Goal: Information Seeking & Learning: Find specific fact

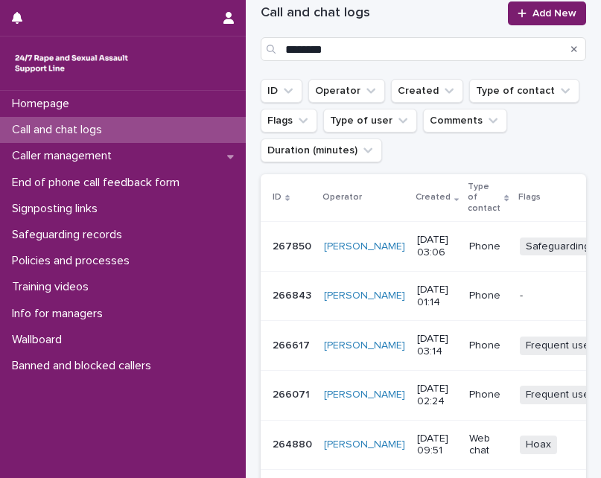
scroll to position [127, 0]
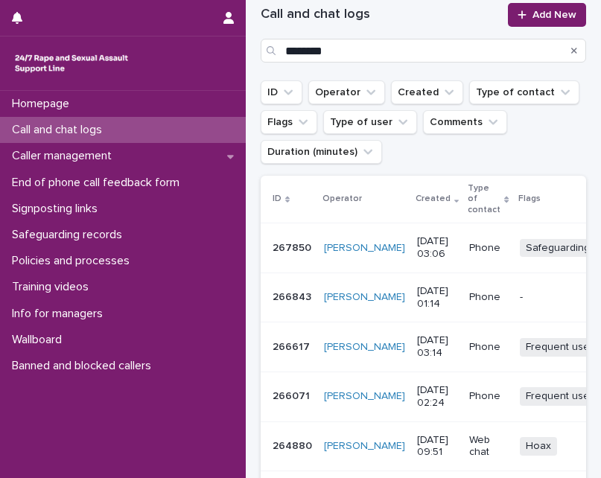
click at [275, 256] on div "267850 267850" at bounding box center [292, 248] width 39 height 25
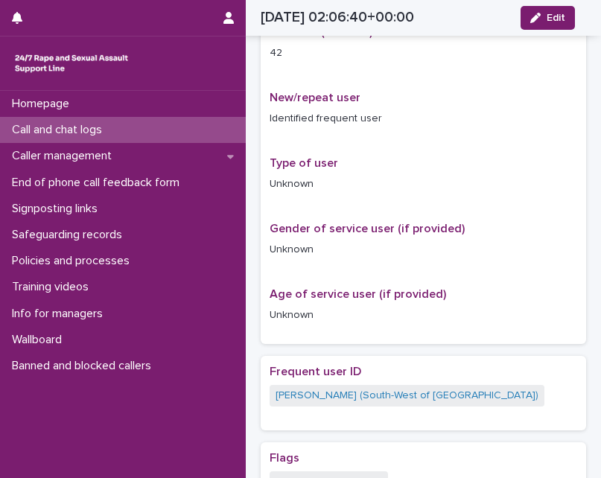
scroll to position [447, 0]
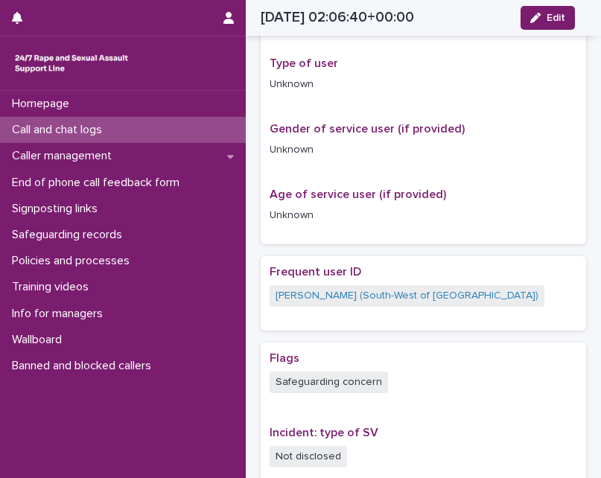
click at [113, 134] on p "Call and chat logs" at bounding box center [60, 130] width 108 height 14
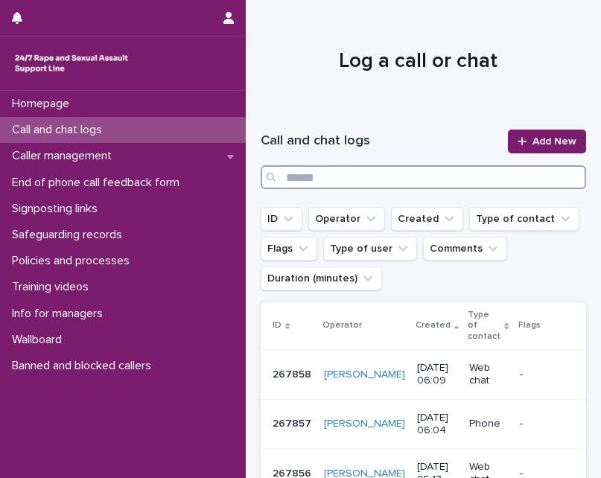
paste input "*********"
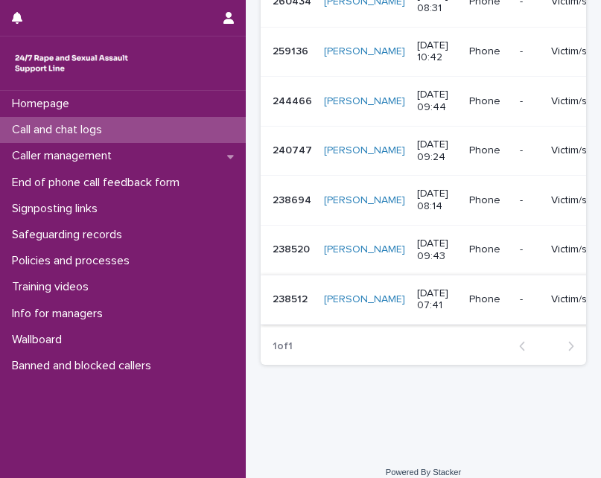
type input "*********"
click at [299, 302] on p "238512" at bounding box center [292, 298] width 38 height 16
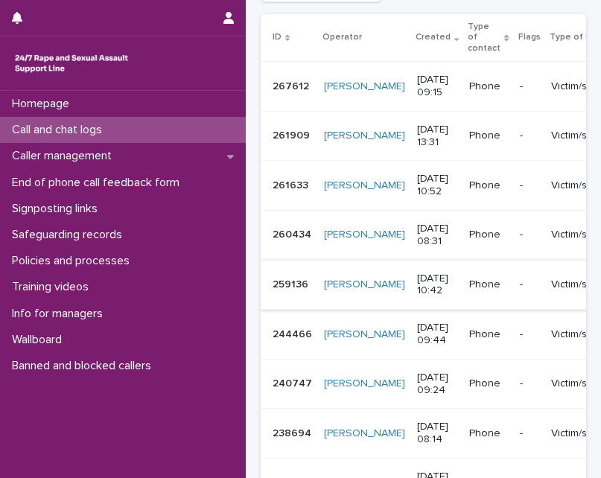
scroll to position [298, 0]
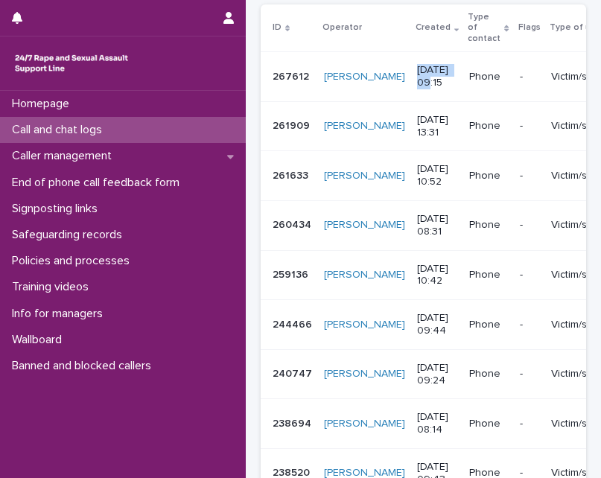
drag, startPoint x: 370, startPoint y: 67, endPoint x: 421, endPoint y: 72, distance: 51.6
click at [421, 72] on td "18/9/2025 09:15" at bounding box center [437, 77] width 52 height 50
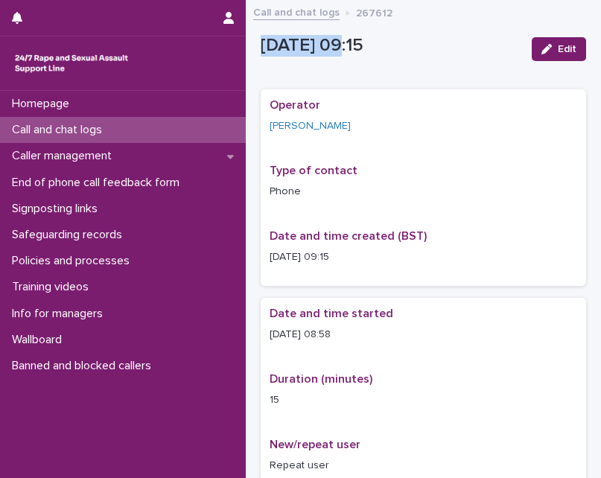
drag, startPoint x: 258, startPoint y: 42, endPoint x: 338, endPoint y: 46, distance: 79.8
copy p "18/9/2025"
drag, startPoint x: 320, startPoint y: 334, endPoint x: 351, endPoint y: 333, distance: 31.3
click at [351, 333] on p "18/9/2025 08:58" at bounding box center [423, 335] width 307 height 16
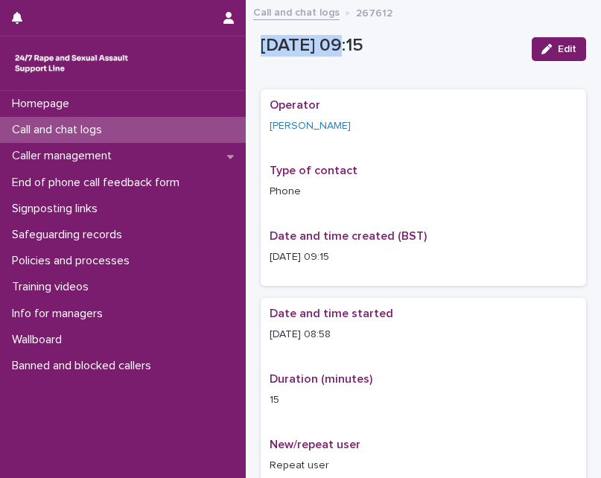
copy p "08:58"
drag, startPoint x: 352, startPoint y: 17, endPoint x: 409, endPoint y: 16, distance: 56.6
click at [409, 16] on div "Call and chat logs 267612" at bounding box center [423, 13] width 355 height 21
copy p "267612"
drag, startPoint x: 264, startPoint y: 122, endPoint x: 319, endPoint y: 129, distance: 56.2
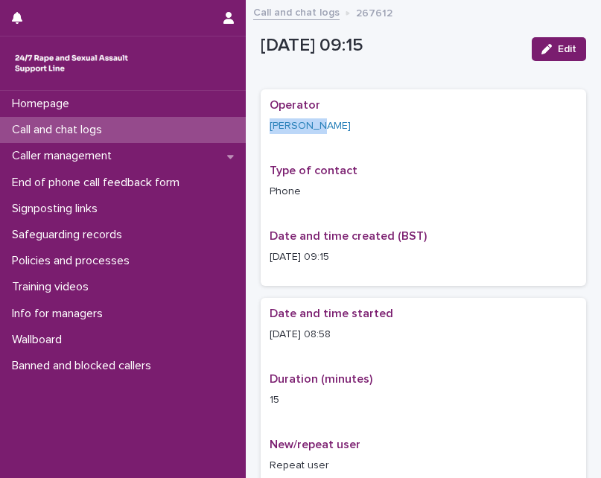
click at [319, 129] on div "Operator Angie Ali Type of contact Phone Date and time created (BST) 18/9/2025 …" at bounding box center [423, 187] width 325 height 197
copy link "Angie Ali"
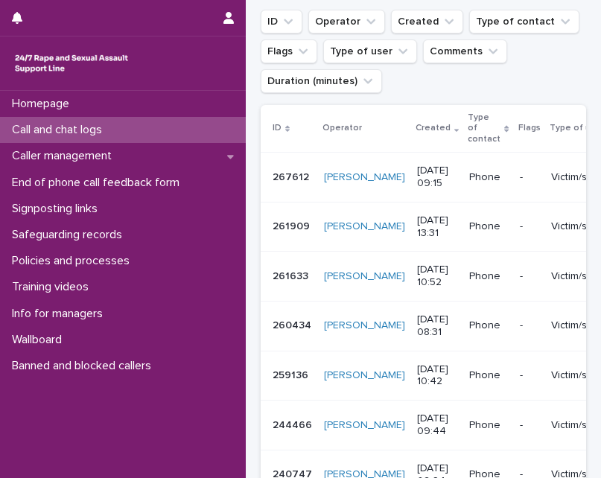
scroll to position [223, 0]
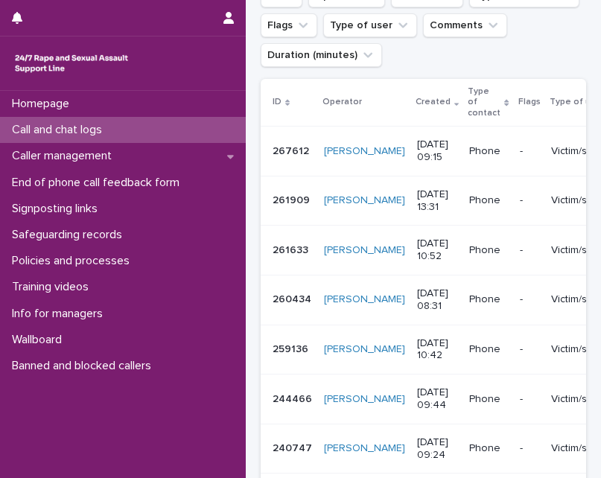
click at [277, 197] on p "261909" at bounding box center [293, 199] width 40 height 16
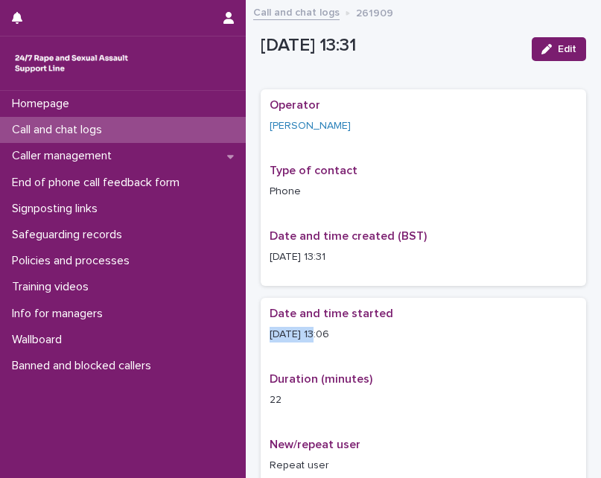
drag, startPoint x: 269, startPoint y: 332, endPoint x: 316, endPoint y: 333, distance: 47.7
copy p "26/8/2025"
drag, startPoint x: 320, startPoint y: 256, endPoint x: 370, endPoint y: 262, distance: 50.2
click at [370, 262] on p "26/8/2025 13:31" at bounding box center [423, 257] width 307 height 16
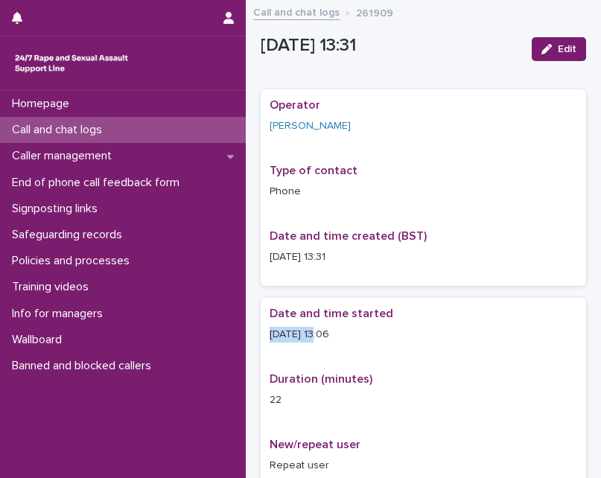
copy p "13:31"
drag, startPoint x: 352, startPoint y: 16, endPoint x: 415, endPoint y: 16, distance: 62.5
click at [415, 16] on div "Call and chat logs 261909" at bounding box center [423, 13] width 355 height 21
copy p "261909"
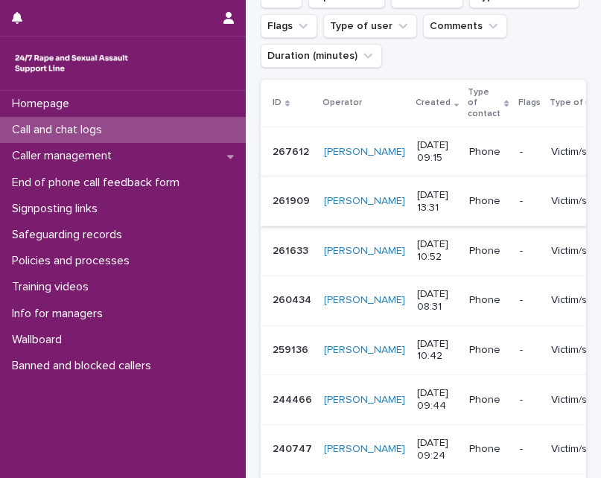
scroll to position [223, 0]
click at [293, 256] on p "261633" at bounding box center [292, 249] width 39 height 16
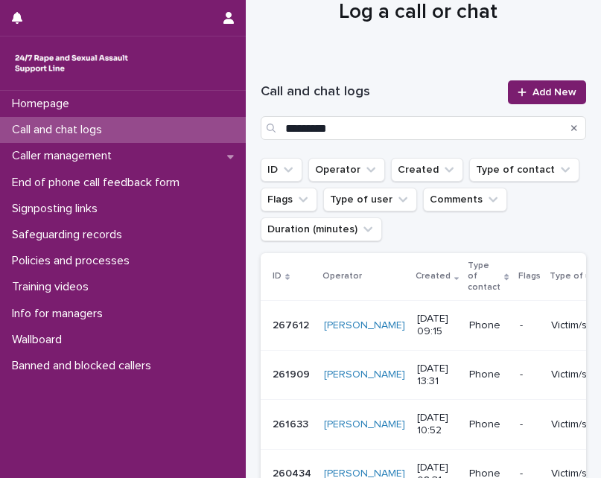
scroll to position [74, 0]
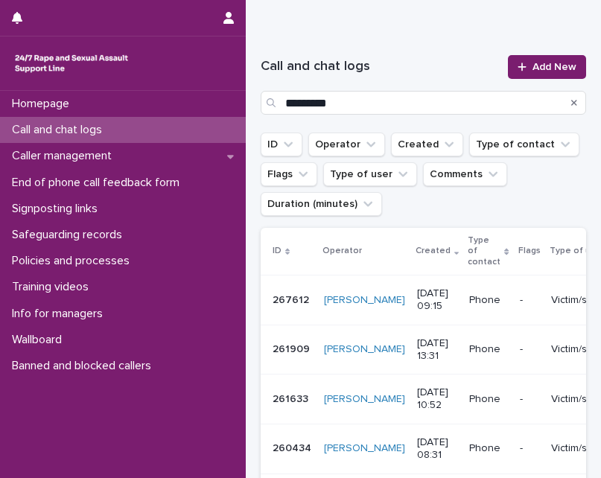
click at [296, 346] on p "261909" at bounding box center [293, 348] width 40 height 16
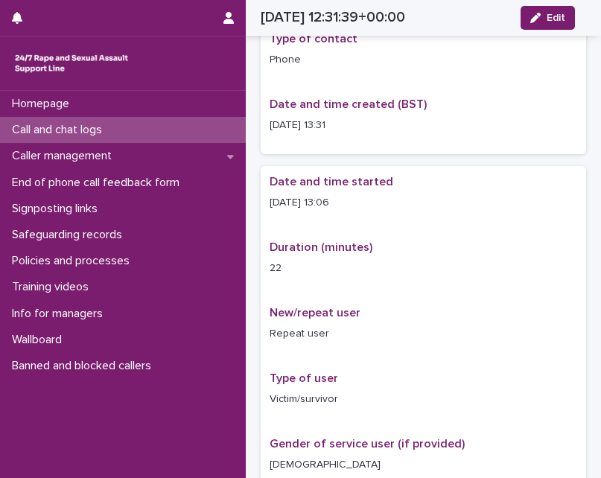
scroll to position [158, 0]
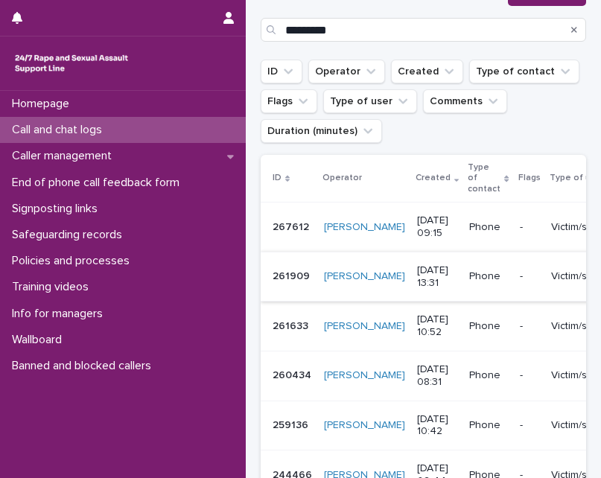
scroll to position [149, 0]
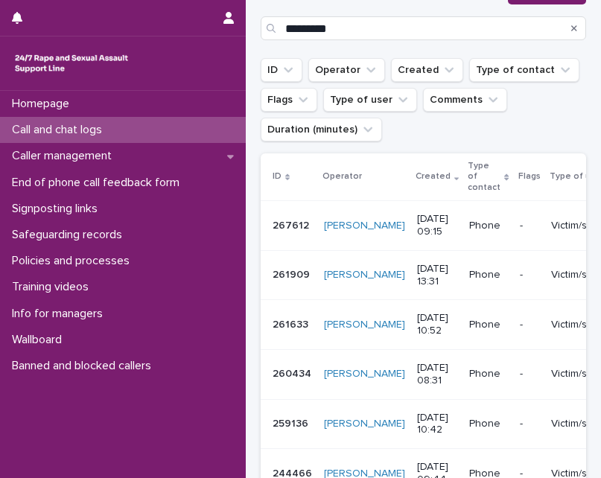
click at [291, 323] on p "261633" at bounding box center [292, 324] width 39 height 16
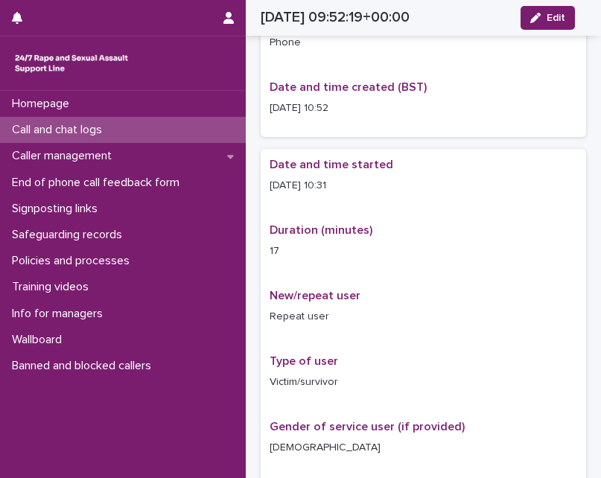
scroll to position [158, 0]
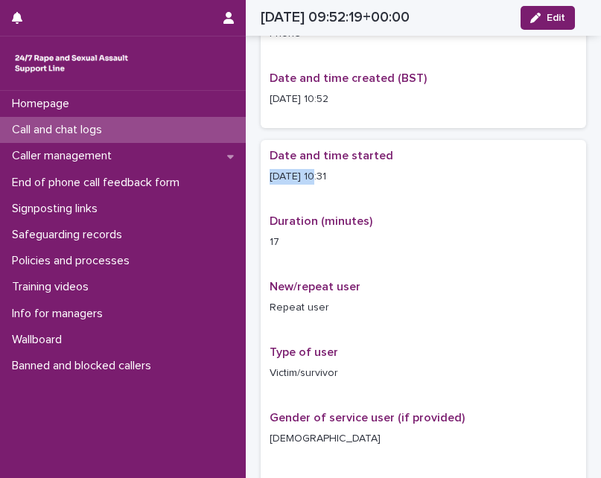
drag, startPoint x: 264, startPoint y: 180, endPoint x: 320, endPoint y: 180, distance: 56.6
click at [320, 180] on div "Date and time started 25/8/2025 10:31 Duration (minutes) 17 New/repeat user Rep…" at bounding box center [423, 336] width 325 height 393
copy p "25/8/2025"
drag, startPoint x: 322, startPoint y: 176, endPoint x: 361, endPoint y: 176, distance: 38.7
click at [361, 176] on p "25/8/2025 10:31" at bounding box center [423, 177] width 307 height 16
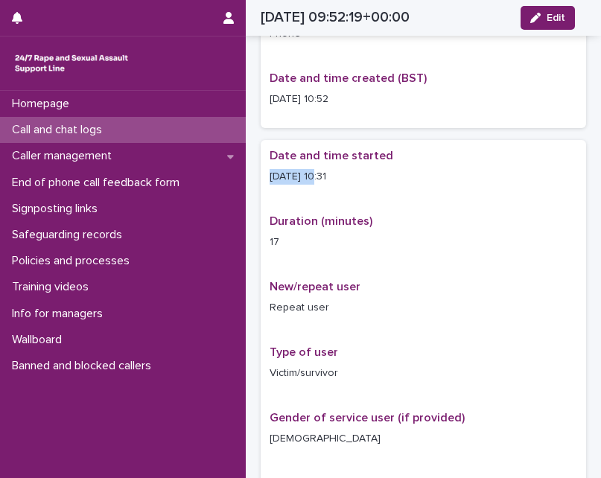
copy p "10:31"
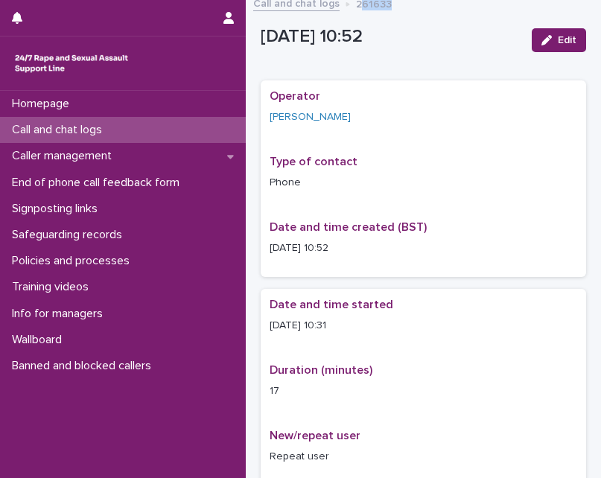
scroll to position [0, 0]
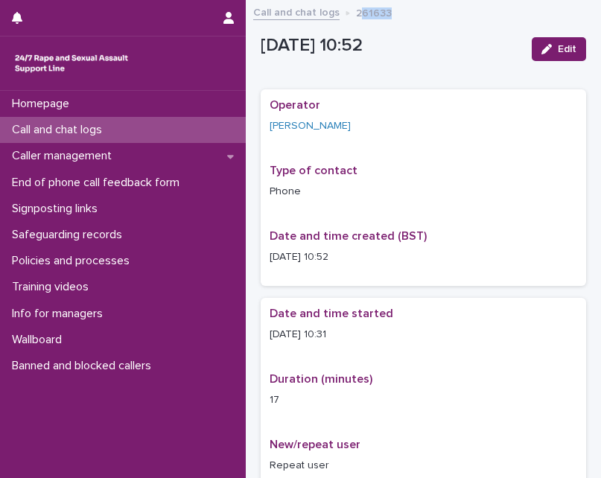
drag, startPoint x: 361, startPoint y: 4, endPoint x: 400, endPoint y: 5, distance: 38.7
click at [400, 5] on div "Call and chat logs 261633" at bounding box center [423, 13] width 355 height 21
drag, startPoint x: 400, startPoint y: 5, endPoint x: 364, endPoint y: 15, distance: 37.0
click at [364, 15] on p "261633" at bounding box center [374, 12] width 36 height 16
drag, startPoint x: 351, startPoint y: 10, endPoint x: 399, endPoint y: 16, distance: 48.8
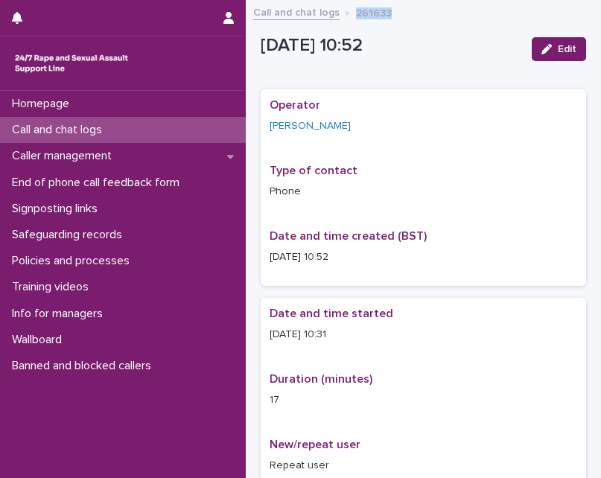
click at [399, 16] on div "Call and chat logs 261633" at bounding box center [423, 13] width 355 height 21
copy p "261633"
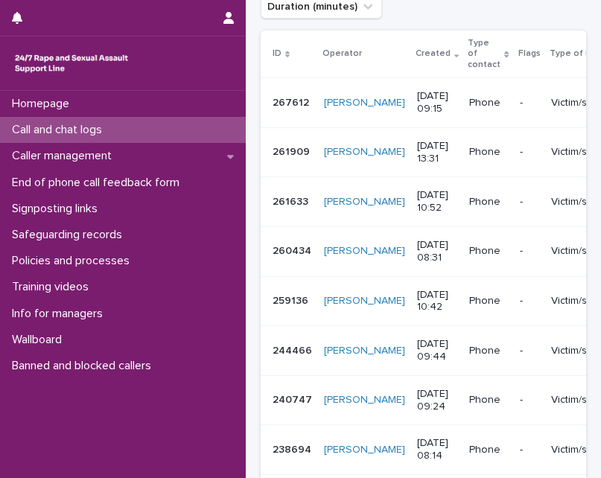
scroll to position [298, 0]
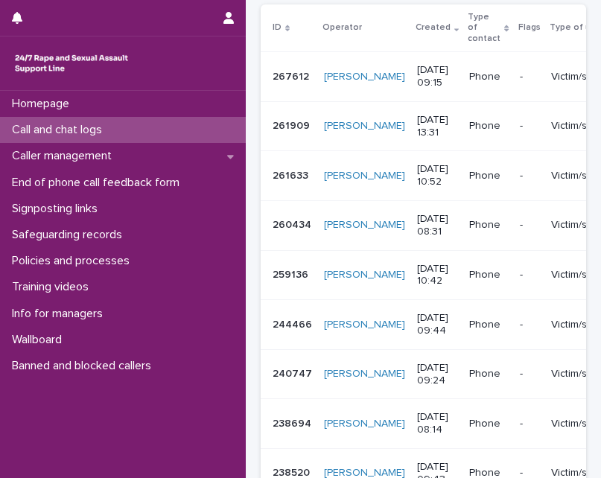
click at [287, 228] on p "260434" at bounding box center [294, 224] width 42 height 16
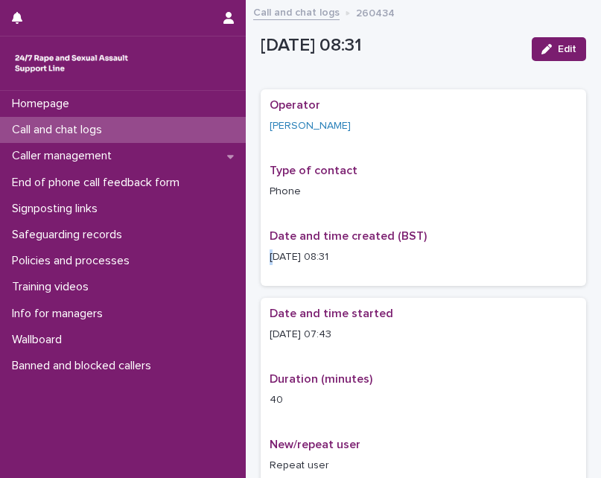
drag, startPoint x: 264, startPoint y: 252, endPoint x: 277, endPoint y: 253, distance: 12.7
click at [277, 253] on div "Operator Angie Ali Type of contact Phone Date and time created (BST) 20/8/2025 …" at bounding box center [423, 187] width 325 height 197
drag, startPoint x: 277, startPoint y: 253, endPoint x: 319, endPoint y: 334, distance: 91.6
drag, startPoint x: 323, startPoint y: 332, endPoint x: 361, endPoint y: 333, distance: 38.0
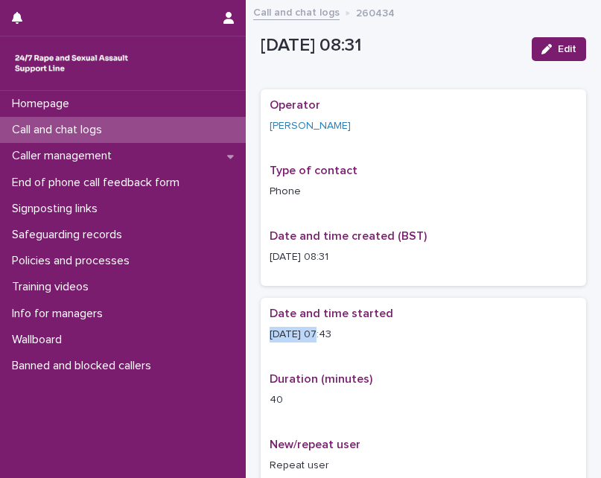
click at [361, 333] on p "20/8/2025 07:43" at bounding box center [423, 335] width 307 height 16
drag, startPoint x: 351, startPoint y: 12, endPoint x: 407, endPoint y: 17, distance: 56.1
click at [407, 17] on div "Call and chat logs 260434" at bounding box center [423, 13] width 355 height 21
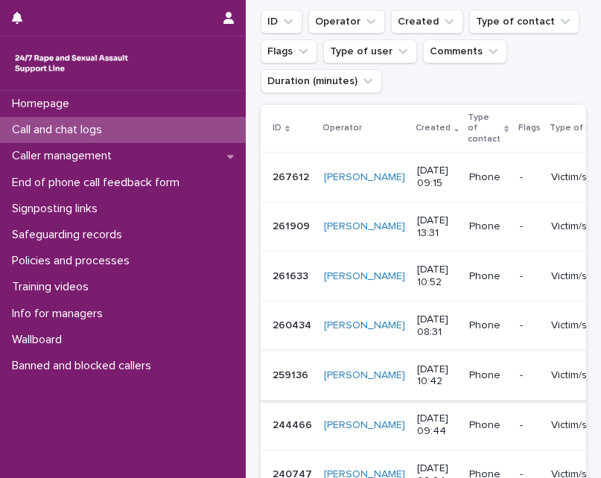
scroll to position [223, 0]
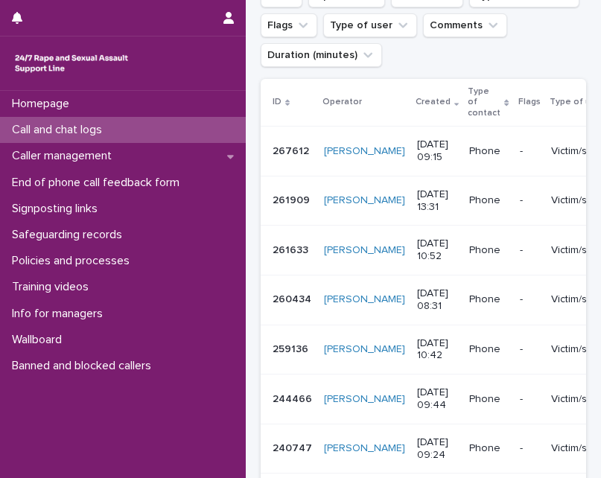
click at [285, 349] on p "259136" at bounding box center [292, 348] width 39 height 16
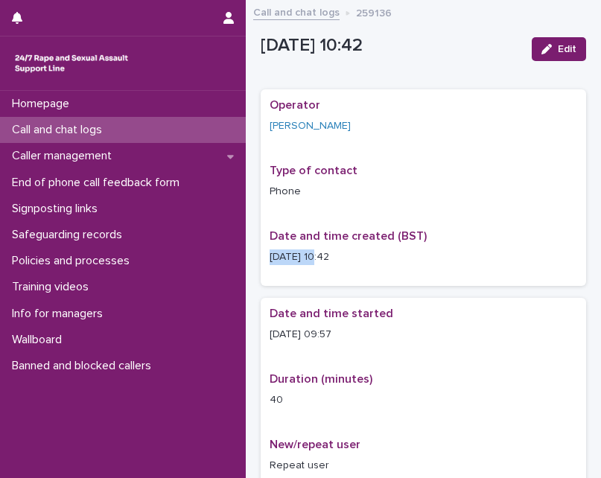
drag, startPoint x: 270, startPoint y: 255, endPoint x: 313, endPoint y: 257, distance: 43.2
click at [313, 257] on p "14/8/2025 10:42" at bounding box center [423, 257] width 307 height 16
drag, startPoint x: 318, startPoint y: 334, endPoint x: 344, endPoint y: 334, distance: 26.1
click at [344, 334] on p "14/8/2025 09:57" at bounding box center [423, 335] width 307 height 16
drag, startPoint x: 353, startPoint y: 14, endPoint x: 389, endPoint y: 10, distance: 36.8
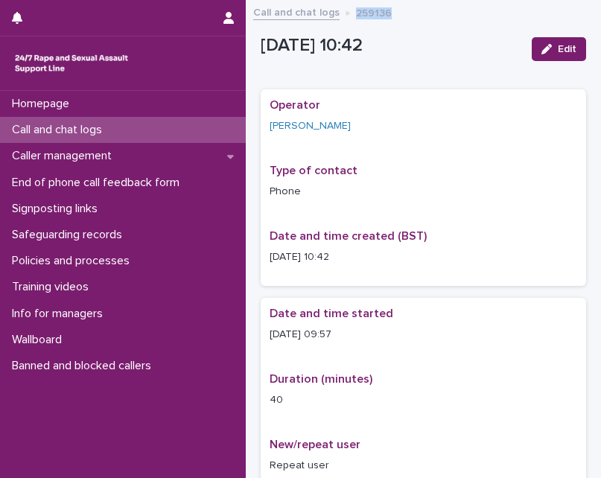
click at [389, 10] on div "Call and chat logs 259136" at bounding box center [423, 13] width 355 height 21
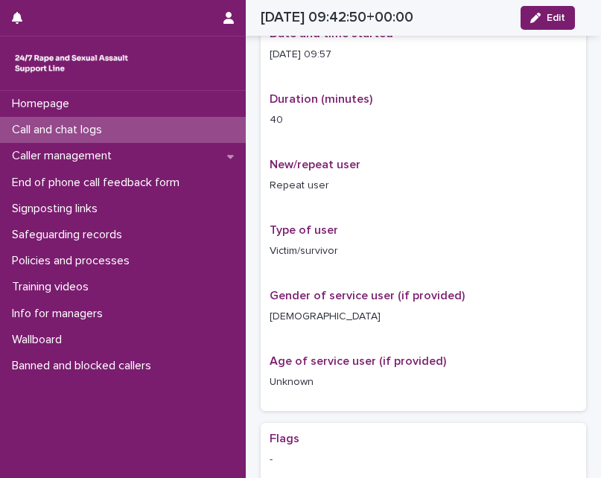
scroll to position [180, 0]
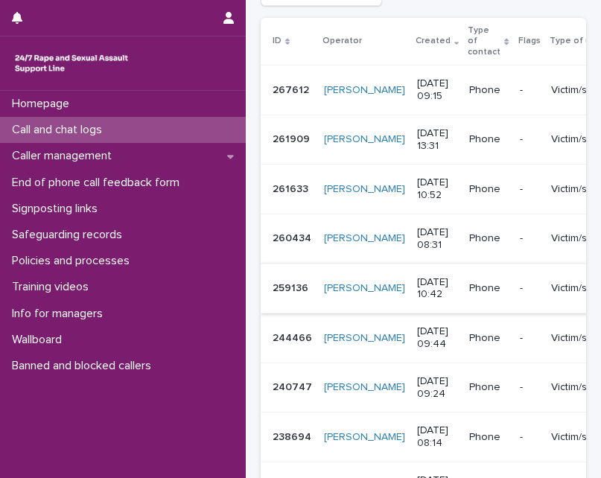
scroll to position [298, 0]
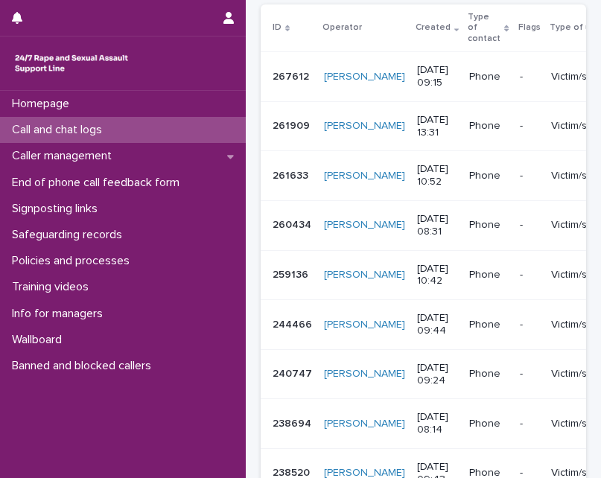
click at [279, 329] on p "244466" at bounding box center [294, 324] width 42 height 16
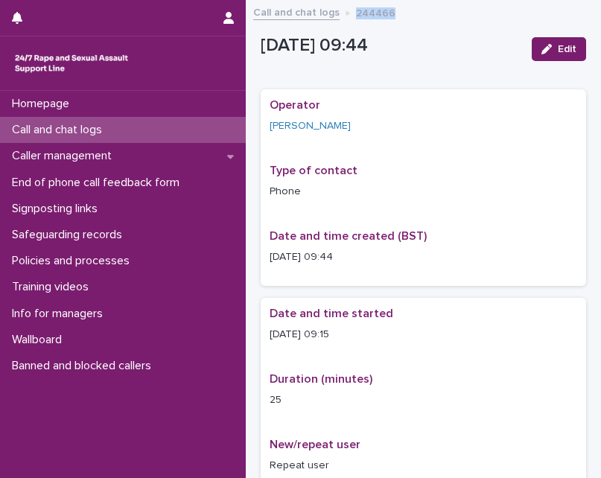
drag, startPoint x: 354, startPoint y: 13, endPoint x: 392, endPoint y: 15, distance: 37.3
click at [392, 15] on div "Call and chat logs 244466" at bounding box center [423, 13] width 355 height 21
drag, startPoint x: 269, startPoint y: 334, endPoint x: 312, endPoint y: 331, distance: 43.2
drag, startPoint x: 318, startPoint y: 332, endPoint x: 342, endPoint y: 334, distance: 23.9
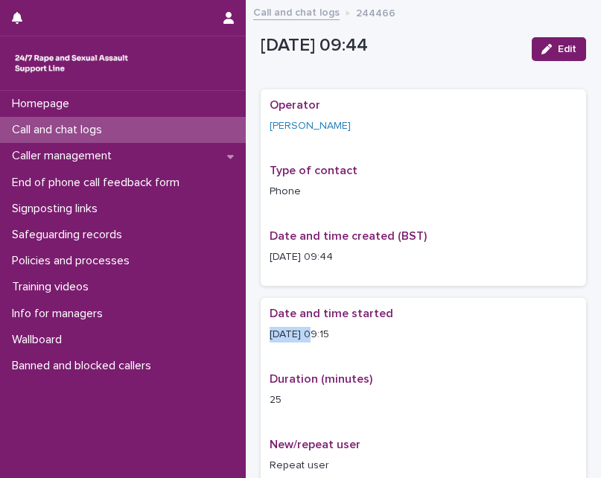
click at [342, 334] on p "9/6/2025 09:15" at bounding box center [423, 335] width 307 height 16
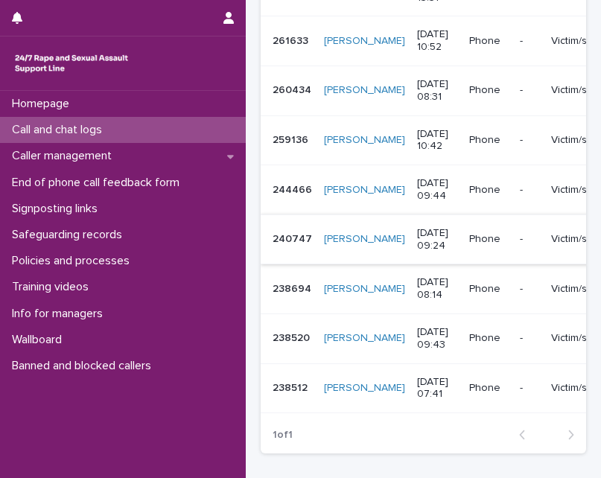
scroll to position [399, 0]
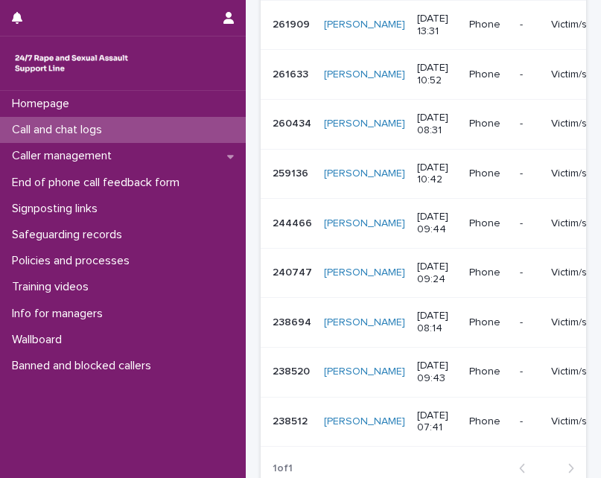
click at [294, 277] on p "240747" at bounding box center [294, 272] width 42 height 16
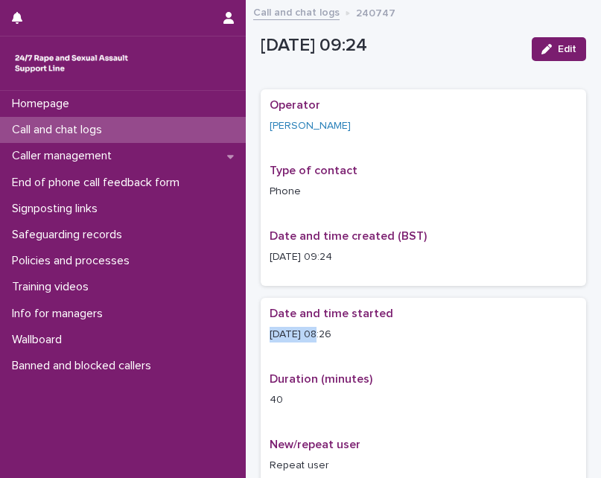
drag, startPoint x: 270, startPoint y: 333, endPoint x: 316, endPoint y: 332, distance: 46.2
click at [316, 332] on p "22/5/2025 08:26" at bounding box center [423, 335] width 307 height 16
drag, startPoint x: 325, startPoint y: 333, endPoint x: 354, endPoint y: 333, distance: 29.0
click at [354, 333] on p "22/5/2025 08:26" at bounding box center [423, 335] width 307 height 16
drag, startPoint x: 353, startPoint y: 12, endPoint x: 395, endPoint y: 15, distance: 42.5
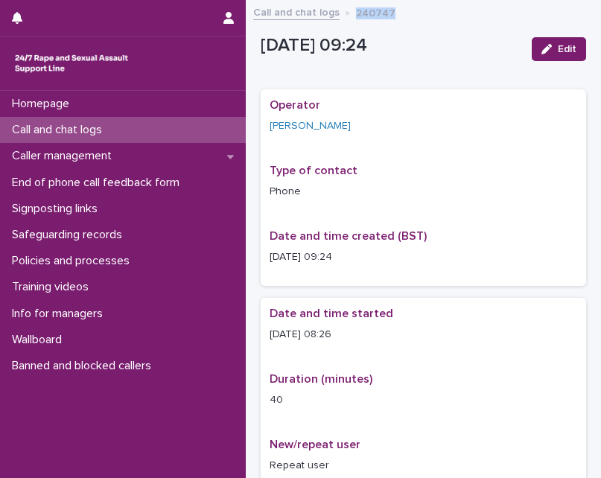
click at [395, 15] on div "Call and chat logs 240747" at bounding box center [423, 13] width 355 height 21
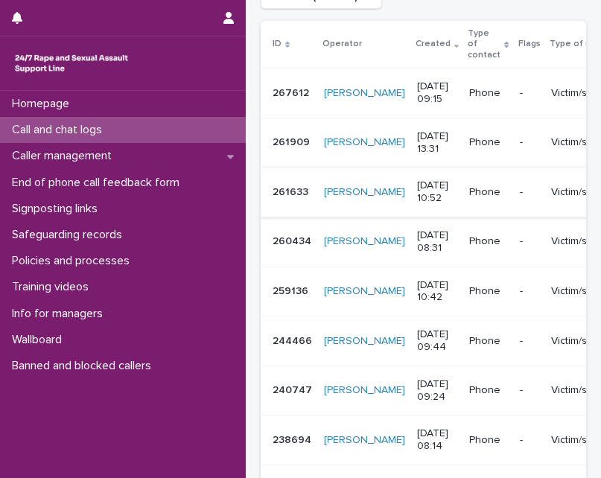
scroll to position [447, 0]
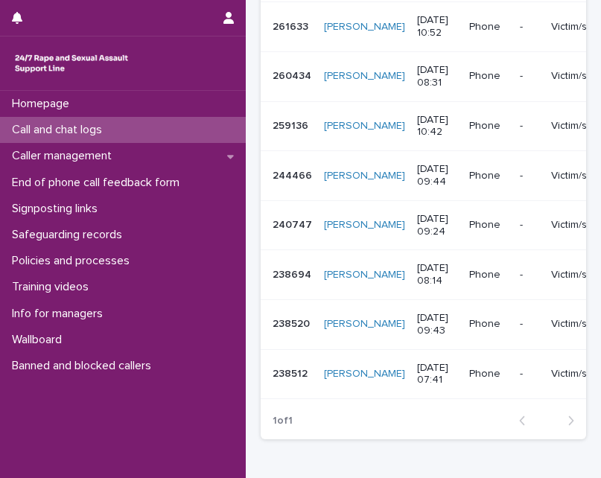
click at [309, 274] on p "238694" at bounding box center [294, 274] width 42 height 16
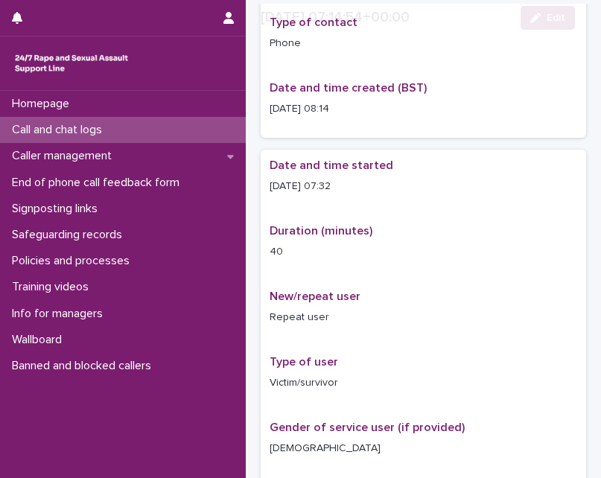
scroll to position [149, 0]
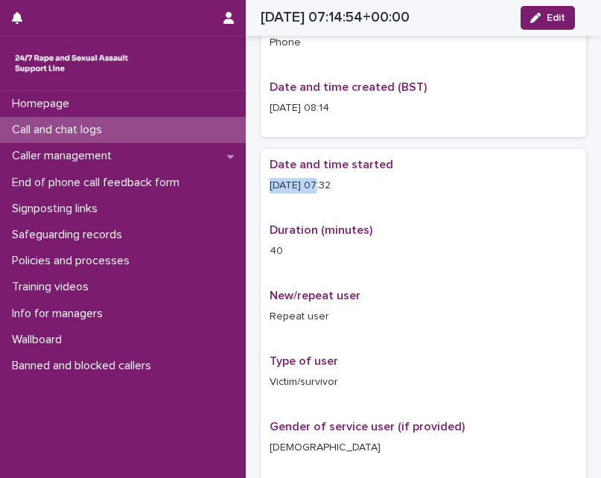
drag, startPoint x: 268, startPoint y: 182, endPoint x: 317, endPoint y: 197, distance: 51.3
click at [317, 197] on div "Date and time started 13/5/2025 07:32 Duration (minutes) 40 New/repeat user Rep…" at bounding box center [423, 345] width 325 height 393
drag, startPoint x: 319, startPoint y: 182, endPoint x: 350, endPoint y: 187, distance: 31.0
click at [350, 187] on p "13/5/2025 07:32" at bounding box center [423, 186] width 307 height 16
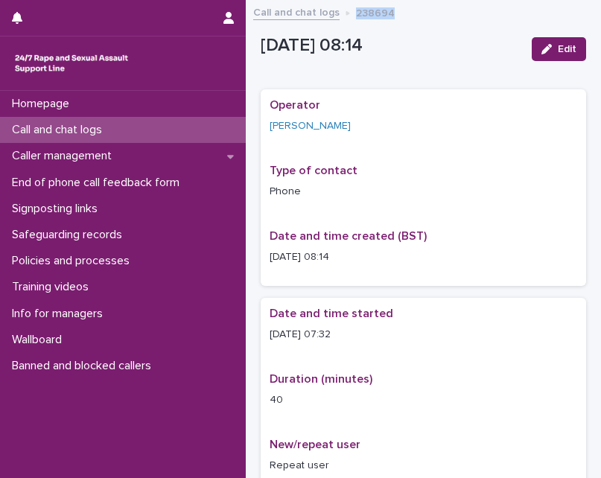
drag, startPoint x: 354, startPoint y: 14, endPoint x: 386, endPoint y: 17, distance: 32.2
click at [386, 17] on p "238694" at bounding box center [375, 12] width 39 height 16
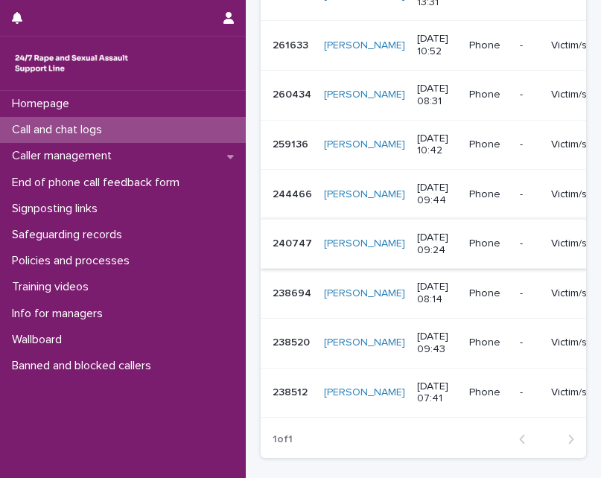
scroll to position [548, 0]
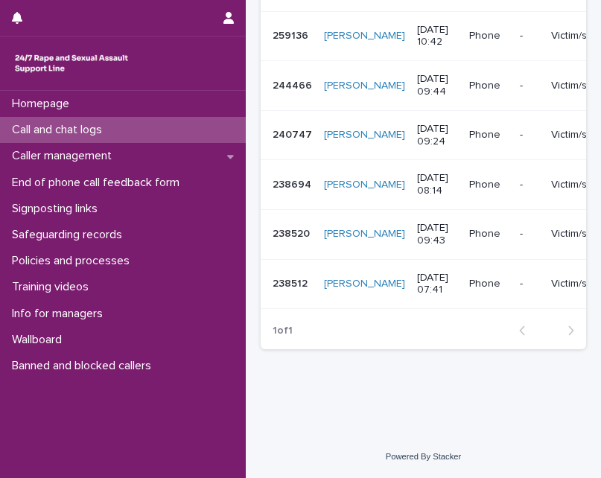
click at [285, 232] on div "238520 238520" at bounding box center [292, 234] width 39 height 25
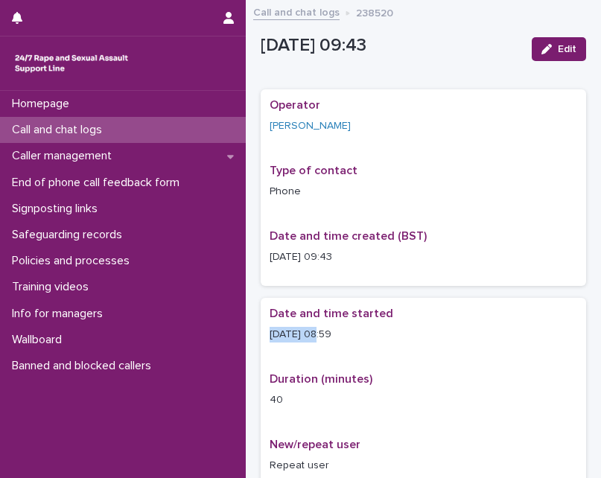
drag, startPoint x: 265, startPoint y: 332, endPoint x: 313, endPoint y: 340, distance: 49.1
drag, startPoint x: 318, startPoint y: 333, endPoint x: 392, endPoint y: 337, distance: 74.6
click at [392, 337] on p "12/5/2025 08:59" at bounding box center [423, 335] width 307 height 16
drag, startPoint x: 352, startPoint y: 11, endPoint x: 406, endPoint y: 13, distance: 53.6
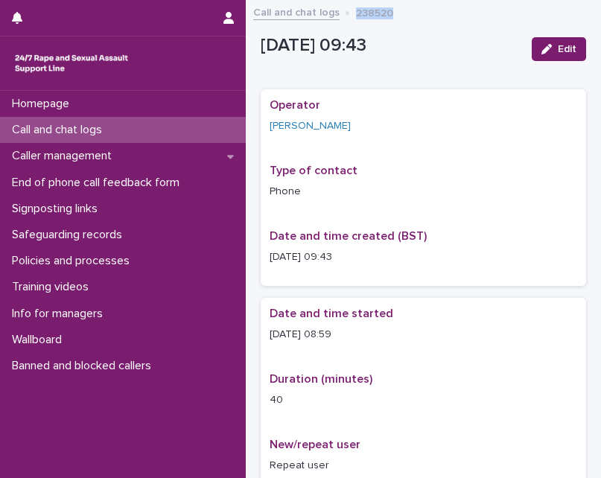
click at [406, 13] on div "Call and chat logs 238520" at bounding box center [423, 13] width 355 height 21
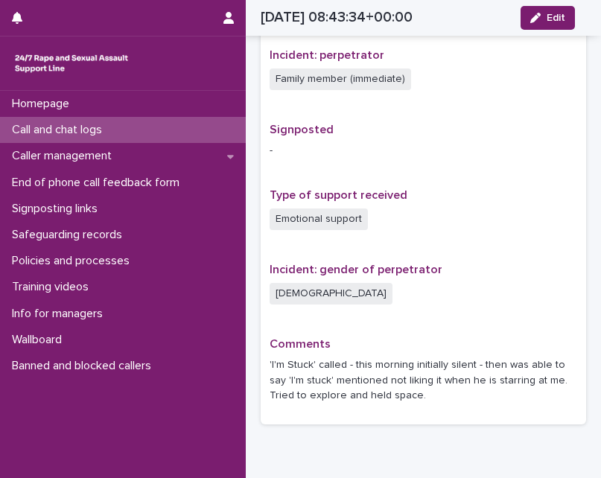
scroll to position [953, 0]
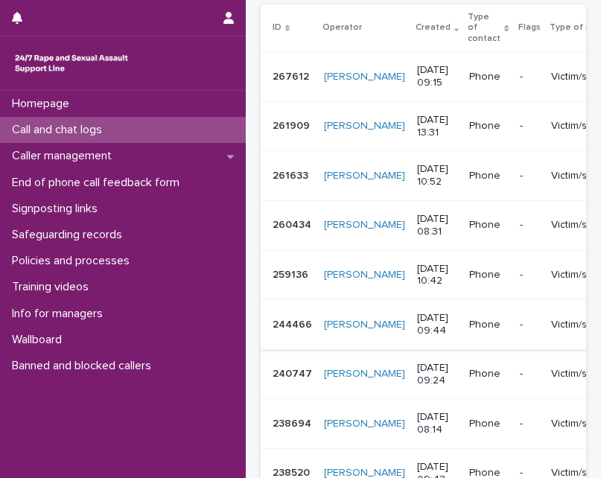
scroll to position [548, 0]
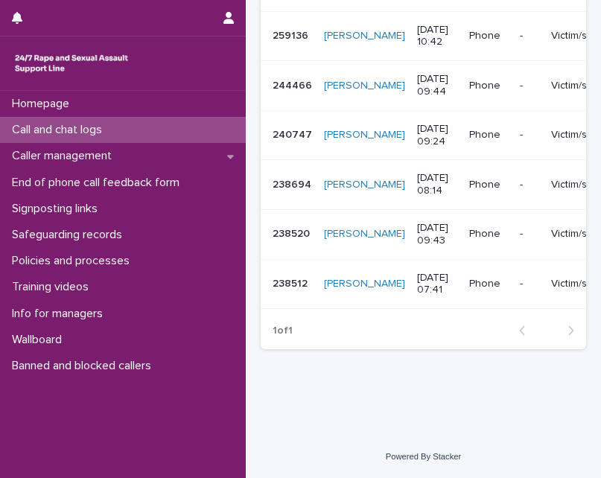
click at [285, 275] on p "238512" at bounding box center [292, 283] width 38 height 16
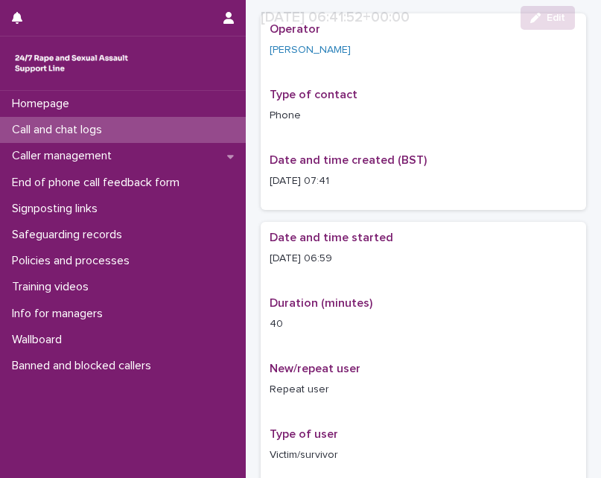
scroll to position [149, 0]
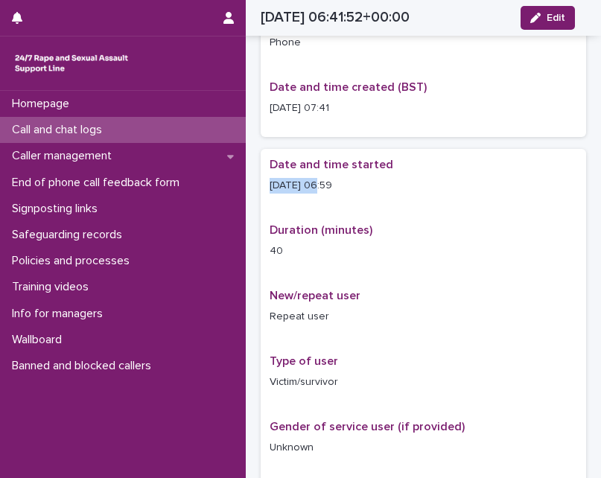
drag, startPoint x: 266, startPoint y: 185, endPoint x: 313, endPoint y: 191, distance: 48.0
click at [313, 191] on div "Date and time started 12/5/2025 06:59 Duration (minutes) 40 New/repeat user Rep…" at bounding box center [423, 345] width 325 height 393
drag, startPoint x: 321, startPoint y: 184, endPoint x: 355, endPoint y: 182, distance: 34.3
click at [355, 182] on p "12/5/2025 06:59" at bounding box center [423, 186] width 307 height 16
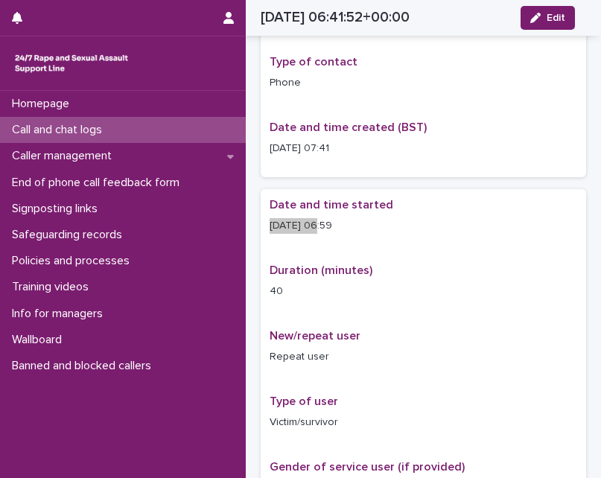
scroll to position [0, 0]
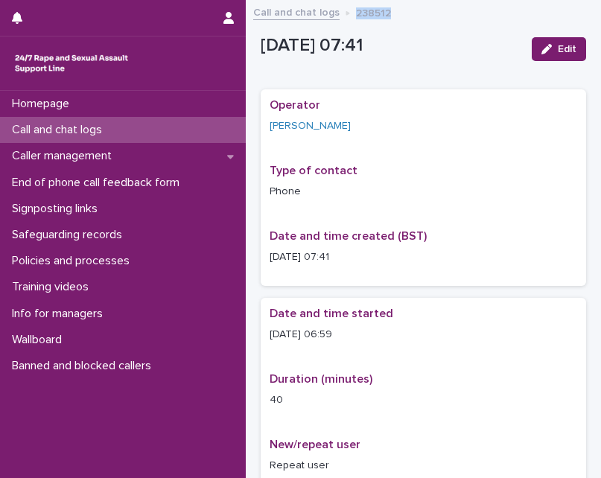
drag, startPoint x: 353, startPoint y: 13, endPoint x: 397, endPoint y: 15, distance: 44.0
click at [397, 15] on div "Call and chat logs 238512" at bounding box center [423, 13] width 355 height 21
drag, startPoint x: 264, startPoint y: 121, endPoint x: 346, endPoint y: 141, distance: 85.1
click at [346, 141] on div "Operator Sarah Williams Type of contact Phone Date and time created (BST) 12/5/…" at bounding box center [423, 187] width 325 height 197
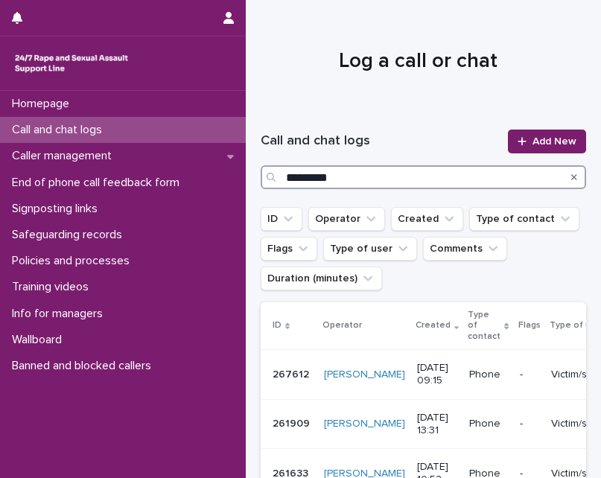
drag, startPoint x: 331, startPoint y: 177, endPoint x: 273, endPoint y: 170, distance: 59.3
click at [273, 170] on div "*********" at bounding box center [423, 177] width 325 height 24
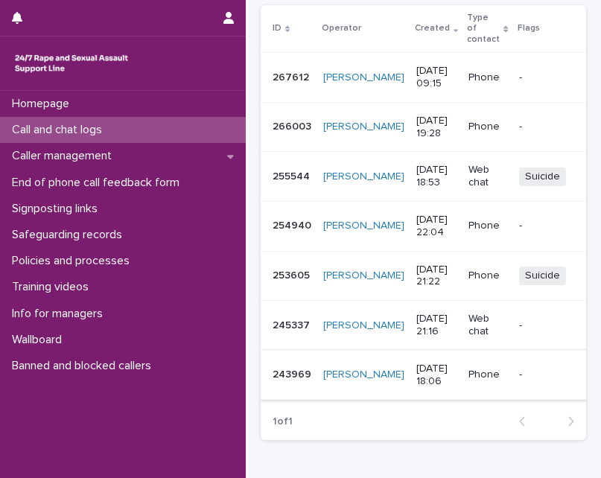
scroll to position [298, 0]
type input "**********"
click at [278, 133] on div "266003 266003" at bounding box center [292, 126] width 39 height 25
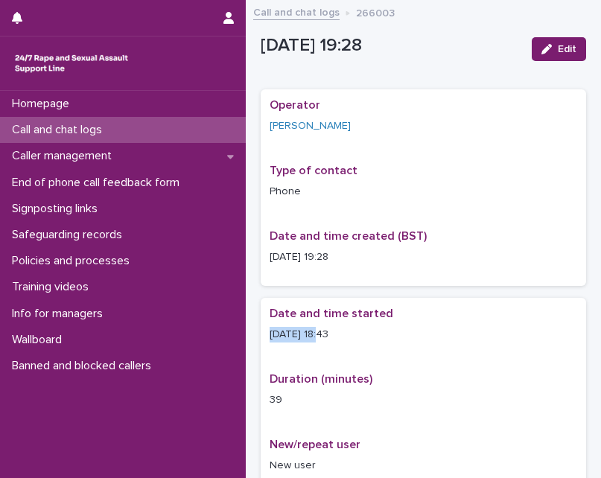
drag, startPoint x: 270, startPoint y: 334, endPoint x: 317, endPoint y: 338, distance: 47.9
click at [317, 338] on p "11/9/2025 18:43" at bounding box center [423, 335] width 307 height 16
click at [351, 338] on p "11/9/2025 18:43" at bounding box center [423, 335] width 307 height 16
drag, startPoint x: 316, startPoint y: 334, endPoint x: 342, endPoint y: 333, distance: 25.3
click at [342, 333] on p "11/9/2025 18:43" at bounding box center [423, 335] width 307 height 16
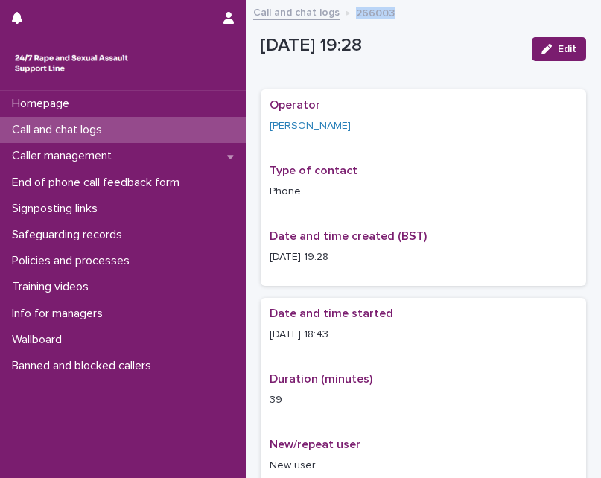
drag, startPoint x: 353, startPoint y: 12, endPoint x: 418, endPoint y: 22, distance: 66.3
click at [418, 22] on div "Call and chat logs 266003" at bounding box center [423, 13] width 355 height 21
drag, startPoint x: 267, startPoint y: 127, endPoint x: 357, endPoint y: 135, distance: 89.7
click at [357, 135] on div "Operator Nazia Fazal Type of contact Phone Date and time created (BST) 11/9/202…" at bounding box center [423, 187] width 325 height 197
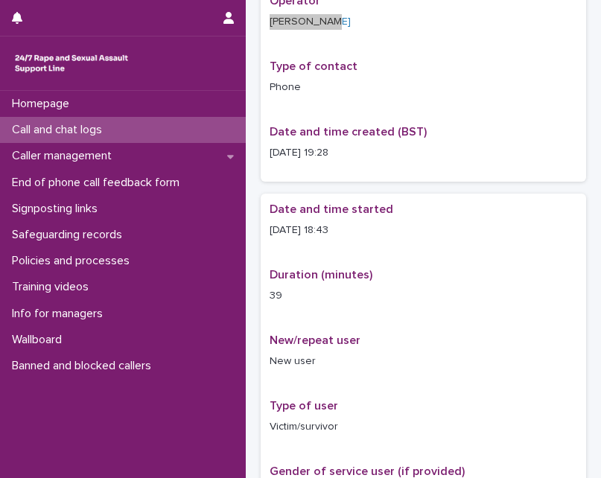
scroll to position [223, 0]
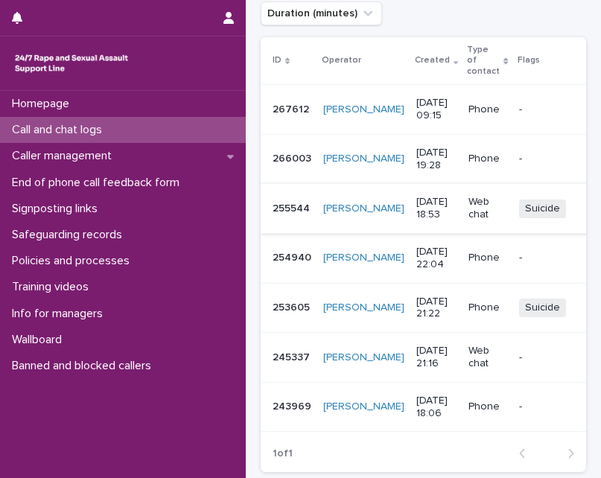
scroll to position [298, 0]
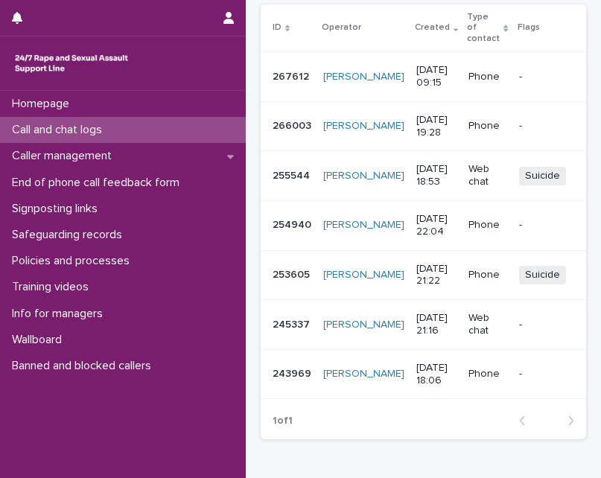
click at [319, 179] on td "[PERSON_NAME]" at bounding box center [363, 176] width 93 height 50
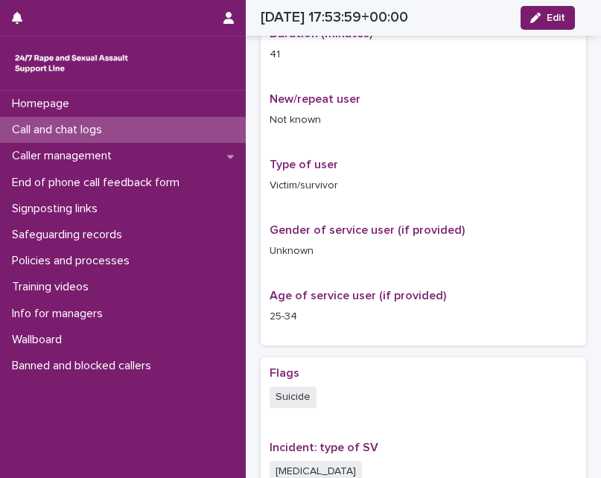
scroll to position [382, 0]
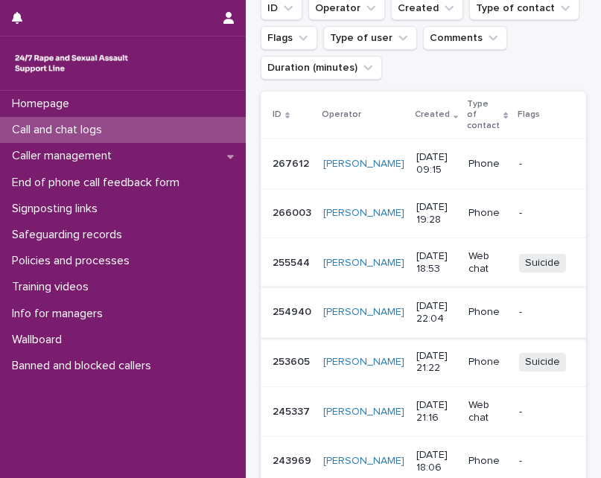
scroll to position [223, 0]
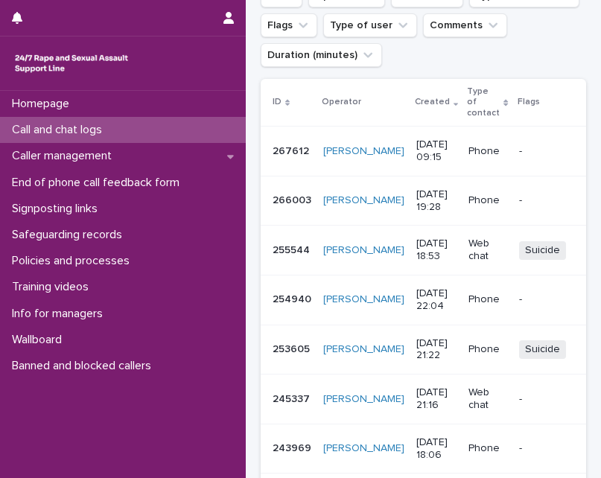
click at [283, 198] on p "266003" at bounding box center [294, 199] width 42 height 16
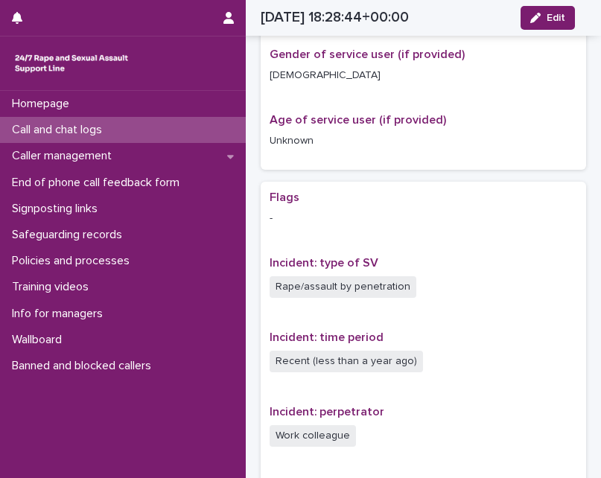
scroll to position [447, 0]
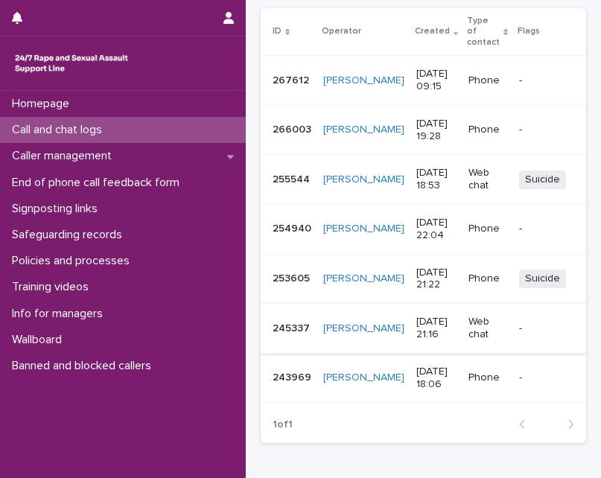
scroll to position [298, 0]
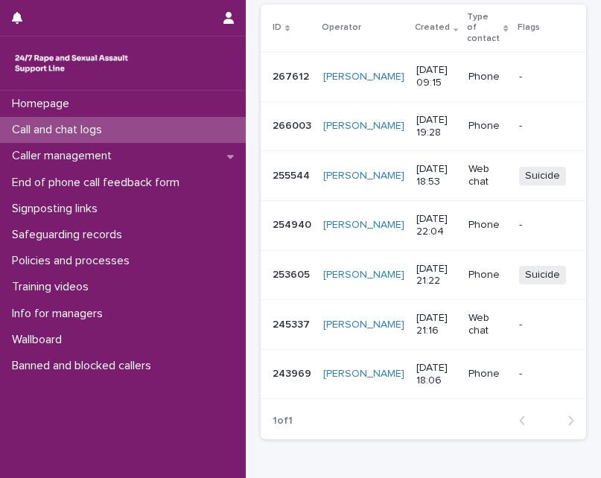
click at [270, 181] on td "255544 255544" at bounding box center [289, 176] width 57 height 50
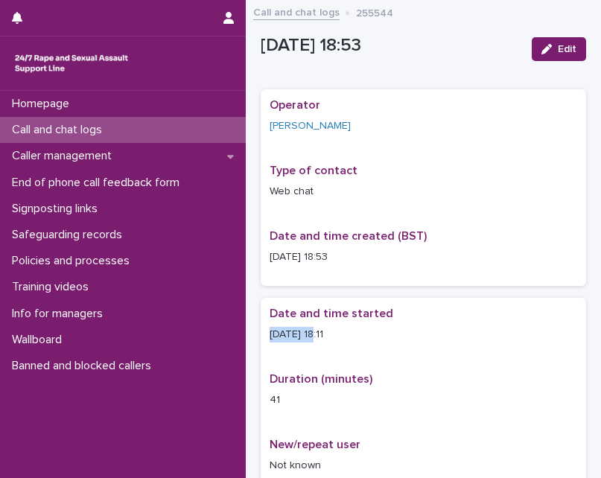
drag, startPoint x: 269, startPoint y: 333, endPoint x: 319, endPoint y: 338, distance: 50.2
drag, startPoint x: 351, startPoint y: 45, endPoint x: 402, endPoint y: 45, distance: 51.4
click at [402, 45] on p "29/7/2025 18:53" at bounding box center [390, 46] width 259 height 22
drag, startPoint x: 318, startPoint y: 335, endPoint x: 373, endPoint y: 335, distance: 55.1
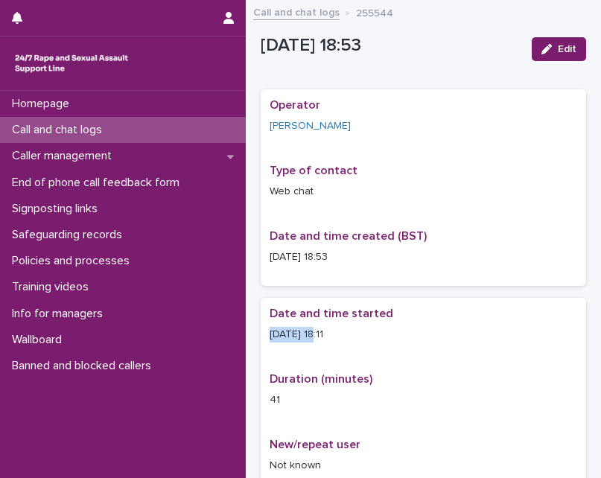
click at [373, 335] on p "29/7/2025 18:11" at bounding box center [423, 335] width 307 height 16
click at [376, 335] on p "29/7/2025 18:11" at bounding box center [423, 335] width 307 height 16
drag, startPoint x: 322, startPoint y: 336, endPoint x: 363, endPoint y: 334, distance: 41.0
click at [363, 334] on p "29/7/2025 18:11" at bounding box center [423, 335] width 307 height 16
drag, startPoint x: 353, startPoint y: 13, endPoint x: 406, endPoint y: 14, distance: 52.9
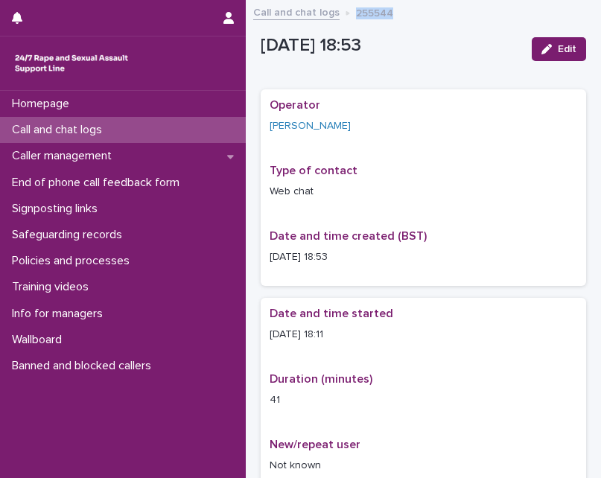
click at [406, 14] on div "Call and chat logs 255544" at bounding box center [423, 13] width 355 height 21
drag, startPoint x: 266, startPoint y: 123, endPoint x: 337, endPoint y: 127, distance: 71.6
click at [337, 127] on div "Operator Vikki Lax Type of contact Web chat Date and time created (BST) 29/7/20…" at bounding box center [423, 187] width 325 height 197
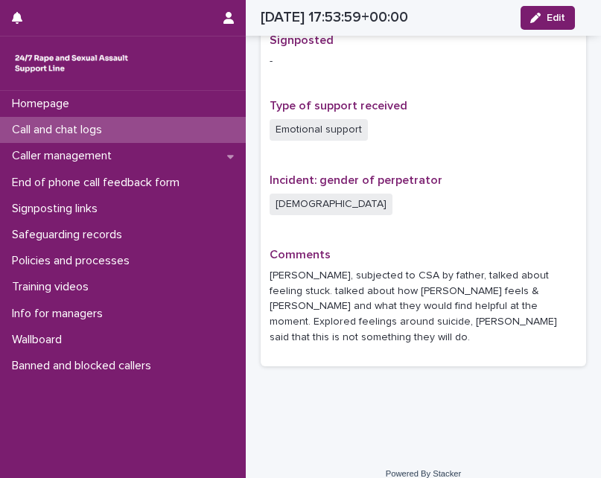
scroll to position [978, 0]
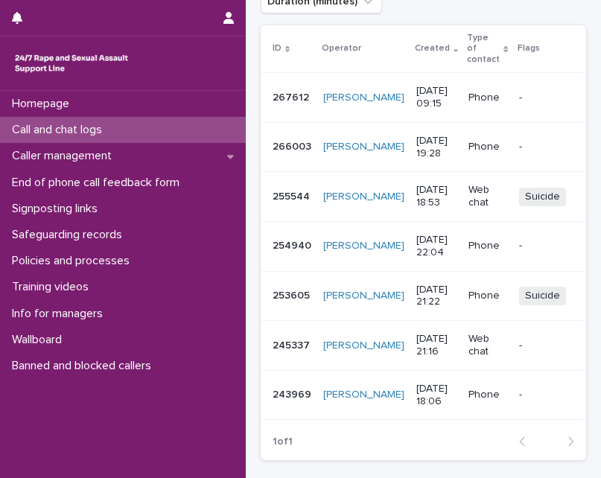
scroll to position [298, 0]
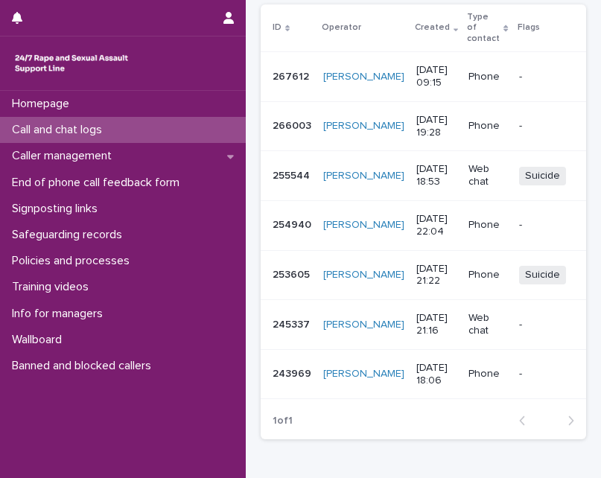
click at [271, 235] on td "254940 254940" at bounding box center [289, 225] width 57 height 50
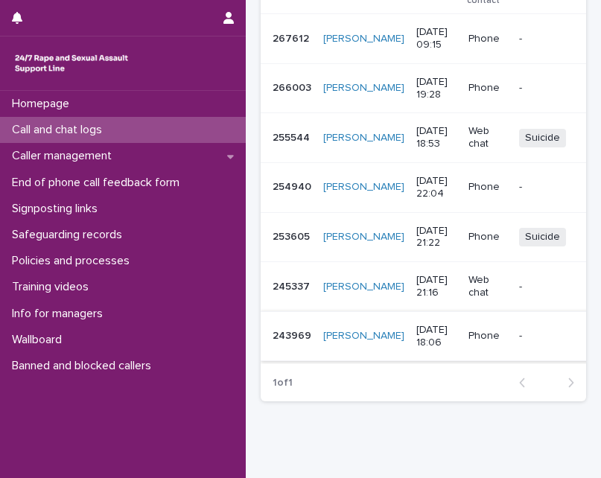
scroll to position [337, 0]
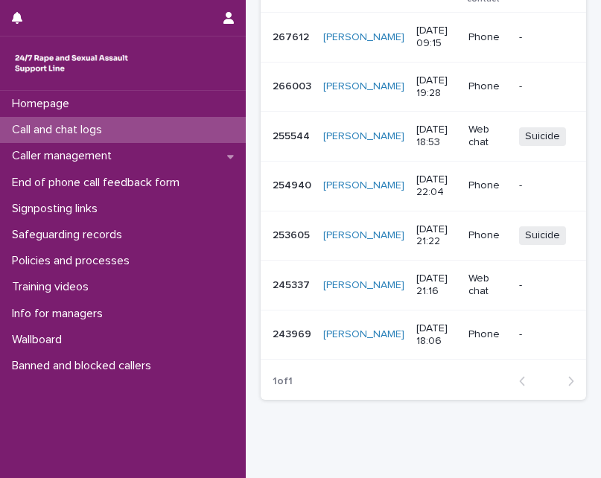
click at [267, 189] on td "254940 254940" at bounding box center [289, 186] width 57 height 50
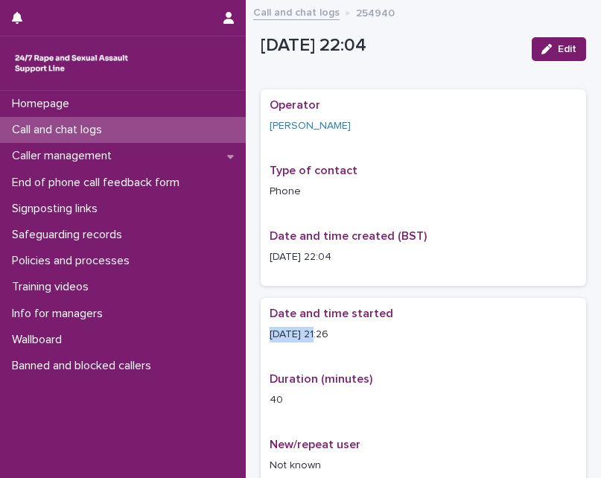
drag, startPoint x: 266, startPoint y: 334, endPoint x: 318, endPoint y: 336, distance: 52.2
drag, startPoint x: 322, startPoint y: 334, endPoint x: 358, endPoint y: 333, distance: 36.5
click at [358, 333] on p "26/7/2025 21:26" at bounding box center [423, 335] width 307 height 16
drag, startPoint x: 353, startPoint y: 14, endPoint x: 389, endPoint y: 14, distance: 36.5
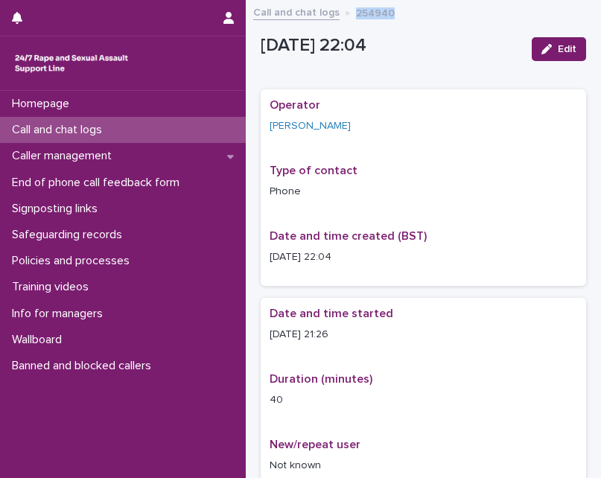
click at [389, 14] on p "254940" at bounding box center [375, 12] width 39 height 16
drag, startPoint x: 261, startPoint y: 121, endPoint x: 386, endPoint y: 124, distance: 125.9
click at [386, 124] on div "Operator Jemma-Leigh Lyon Type of contact Phone Date and time created (BST) 26/…" at bounding box center [423, 187] width 325 height 197
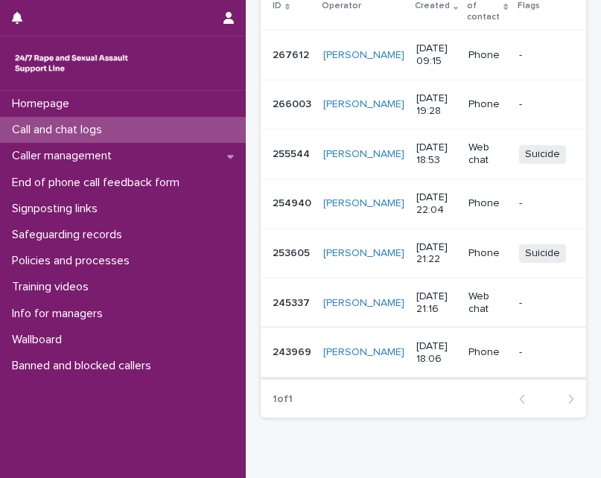
scroll to position [372, 0]
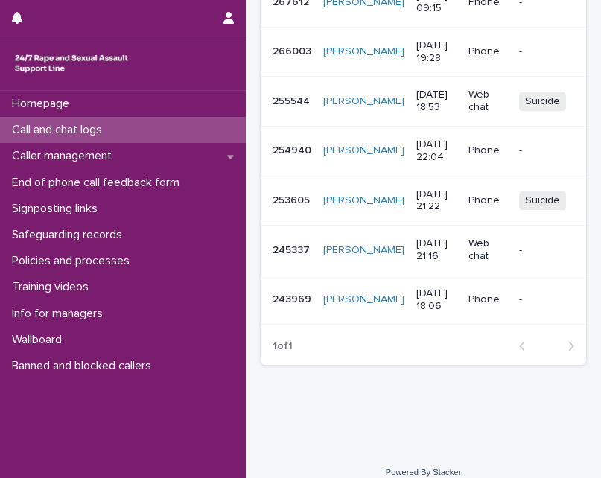
click at [290, 207] on p "253605" at bounding box center [293, 199] width 40 height 16
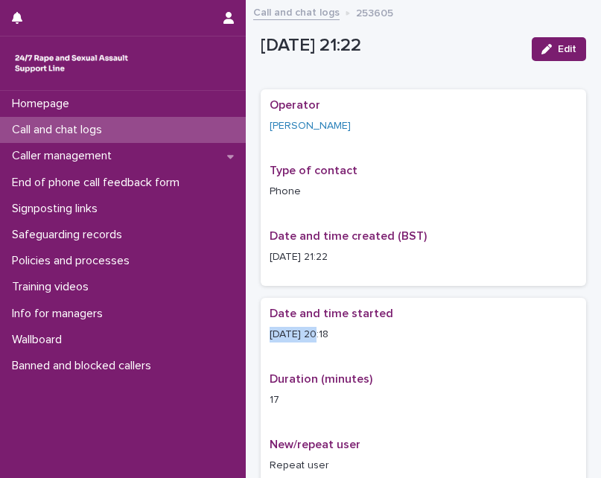
drag, startPoint x: 267, startPoint y: 332, endPoint x: 319, endPoint y: 339, distance: 51.8
drag, startPoint x: 321, startPoint y: 334, endPoint x: 379, endPoint y: 341, distance: 58.5
click at [379, 341] on p "20/7/2025 20:18" at bounding box center [423, 335] width 307 height 16
drag, startPoint x: 353, startPoint y: 16, endPoint x: 404, endPoint y: 16, distance: 50.6
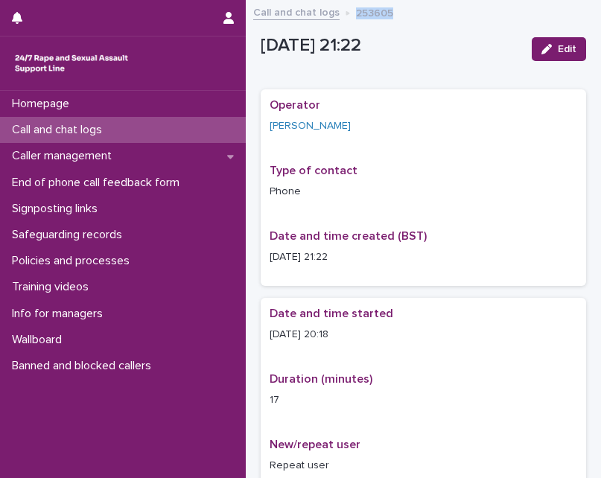
click at [404, 16] on div "Call and chat logs 253605" at bounding box center [423, 13] width 355 height 21
drag, startPoint x: 259, startPoint y: 124, endPoint x: 369, endPoint y: 129, distance: 109.5
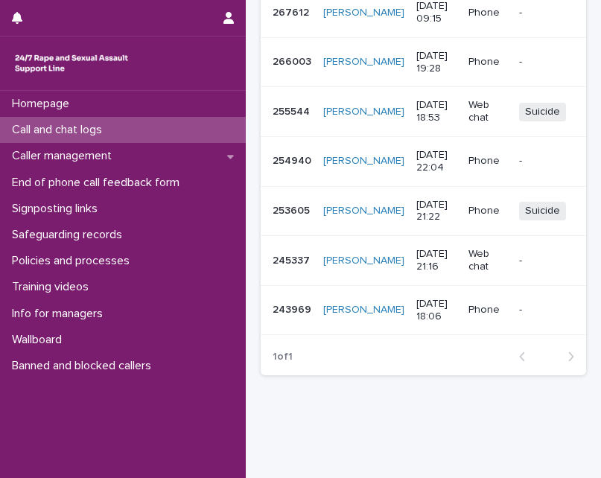
scroll to position [372, 0]
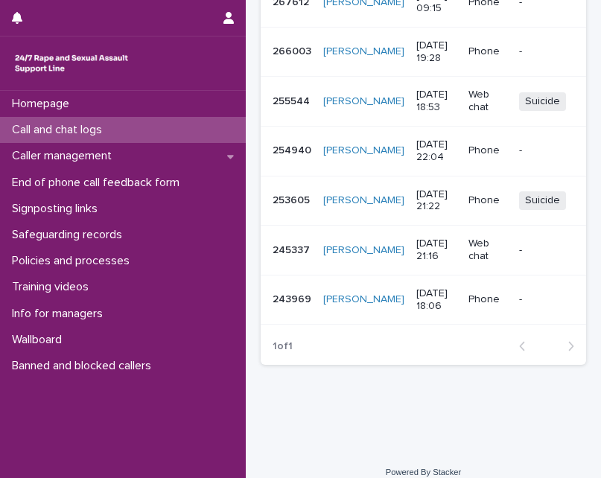
click at [292, 257] on p "245337" at bounding box center [293, 249] width 40 height 16
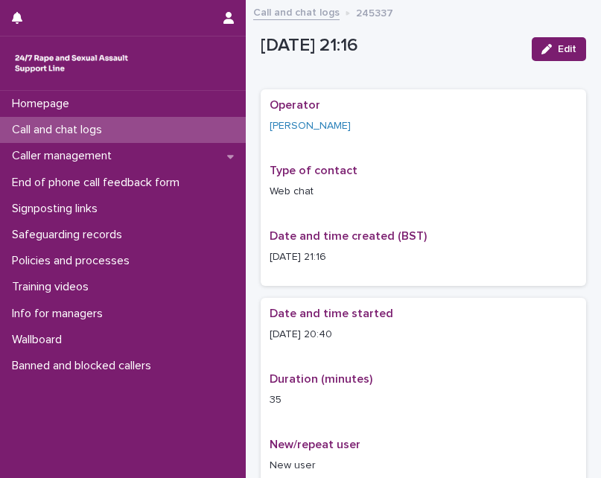
drag, startPoint x: 270, startPoint y: 333, endPoint x: 345, endPoint y: 355, distance: 79.2
drag, startPoint x: 270, startPoint y: 334, endPoint x: 366, endPoint y: 337, distance: 96.1
click at [366, 337] on p "12/6/2025 20:40" at bounding box center [423, 335] width 307 height 16
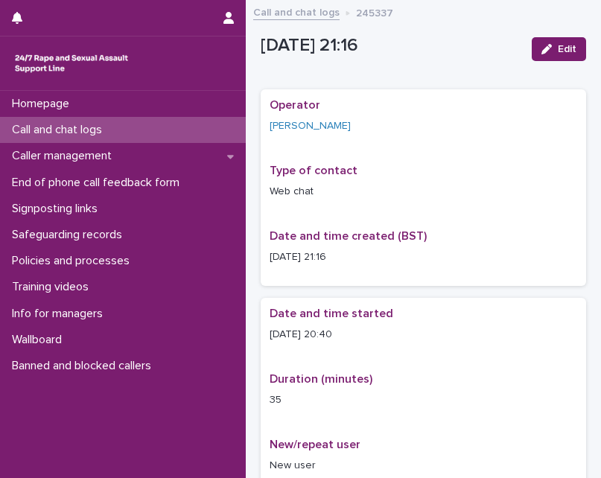
drag, startPoint x: 366, startPoint y: 337, endPoint x: 515, endPoint y: 310, distance: 152.0
click at [514, 309] on p "Date and time started" at bounding box center [423, 314] width 307 height 14
drag, startPoint x: 267, startPoint y: 332, endPoint x: 316, endPoint y: 337, distance: 48.6
click at [382, 342] on div "Date and time started 12/6/2025 20:40" at bounding box center [423, 331] width 307 height 48
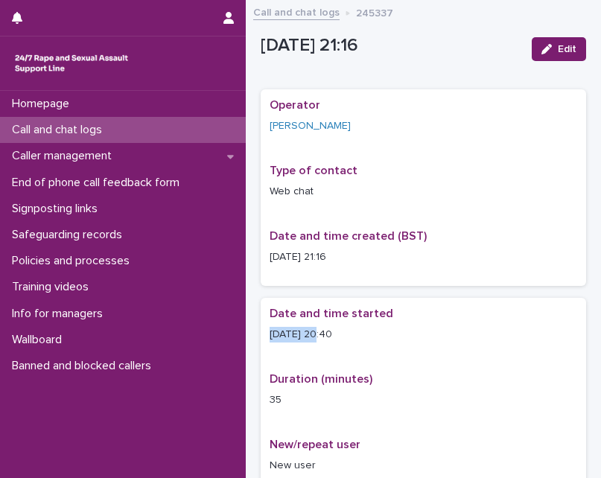
drag, startPoint x: 382, startPoint y: 342, endPoint x: 363, endPoint y: 343, distance: 18.6
click at [363, 343] on div "Date and time started 12/6/2025 20:40" at bounding box center [423, 331] width 307 height 48
drag, startPoint x: 319, startPoint y: 334, endPoint x: 373, endPoint y: 337, distance: 54.4
click at [373, 337] on p "12/6/2025 20:40" at bounding box center [423, 335] width 307 height 16
drag, startPoint x: 351, startPoint y: 13, endPoint x: 431, endPoint y: 20, distance: 80.7
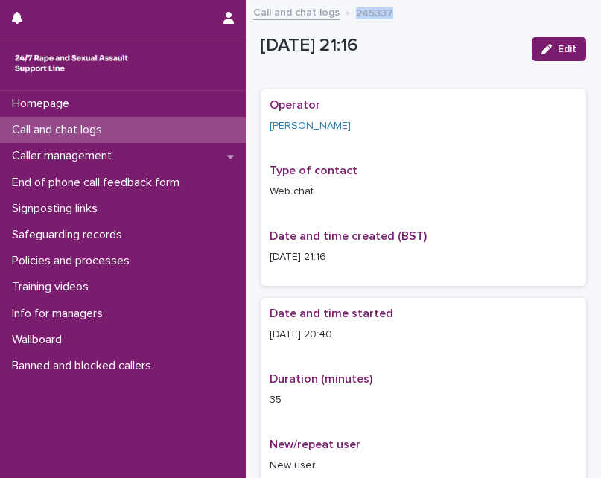
click at [431, 20] on div "Call and chat logs 245337" at bounding box center [423, 13] width 355 height 21
drag, startPoint x: 264, startPoint y: 127, endPoint x: 341, endPoint y: 129, distance: 76.7
click at [341, 129] on div "Operator Gemma Waller Type of contact Web chat Date and time created (BST) 12/6…" at bounding box center [423, 187] width 325 height 197
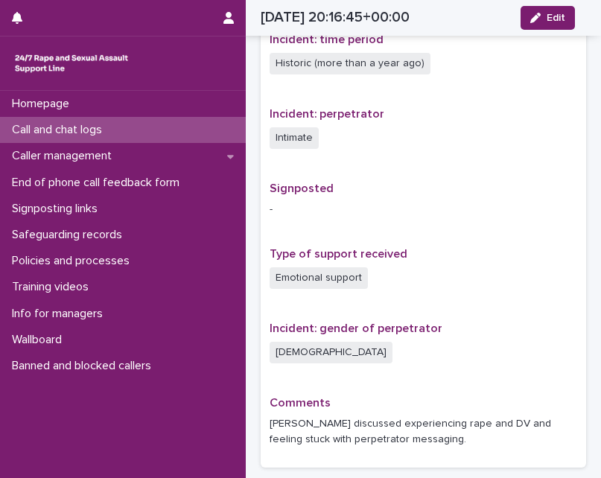
scroll to position [937, 0]
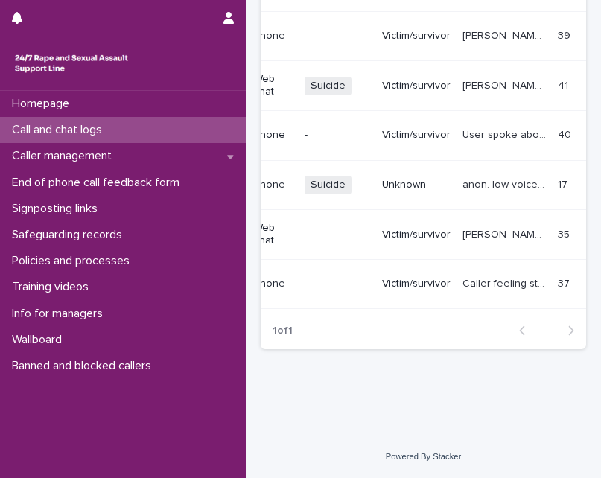
scroll to position [0, 28]
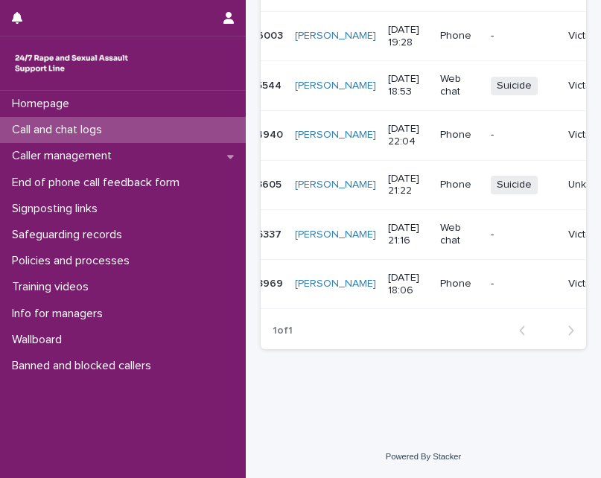
click at [267, 275] on p "243969" at bounding box center [265, 283] width 42 height 16
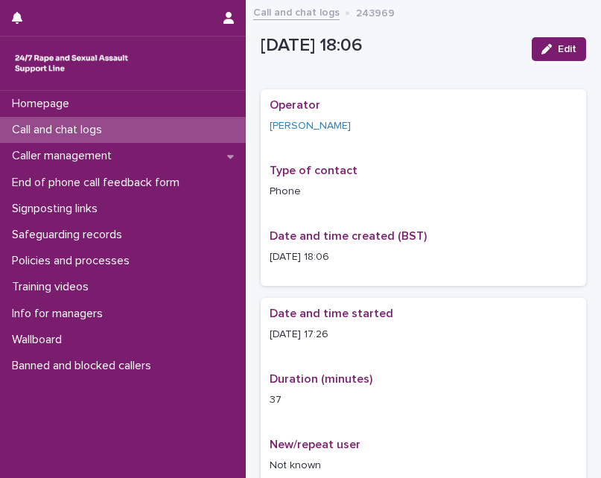
scroll to position [149, 0]
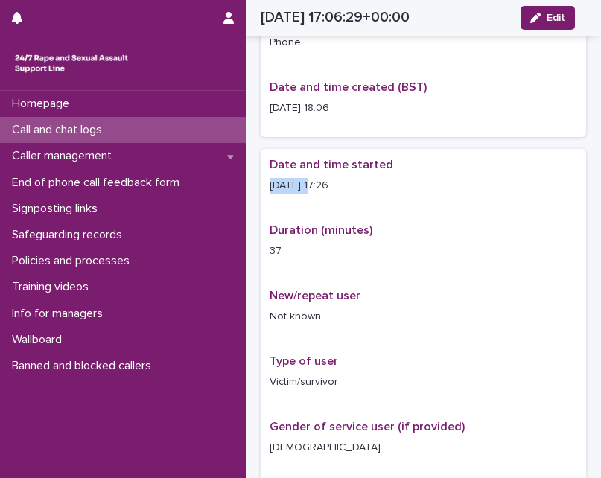
drag, startPoint x: 267, startPoint y: 186, endPoint x: 310, endPoint y: 185, distance: 43.2
click at [310, 185] on div "Date and time started 6/6/2025 17:26 Duration (minutes) 37 New/repeat user Not …" at bounding box center [423, 345] width 325 height 393
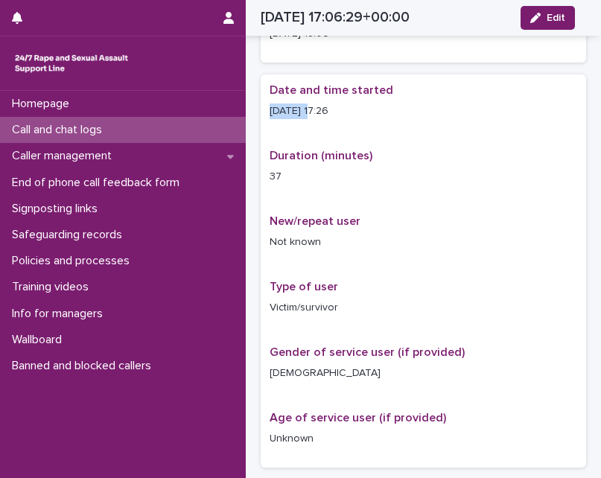
drag, startPoint x: 316, startPoint y: 111, endPoint x: 361, endPoint y: 111, distance: 45.4
click at [361, 111] on p "6/6/2025 17:26" at bounding box center [423, 111] width 307 height 16
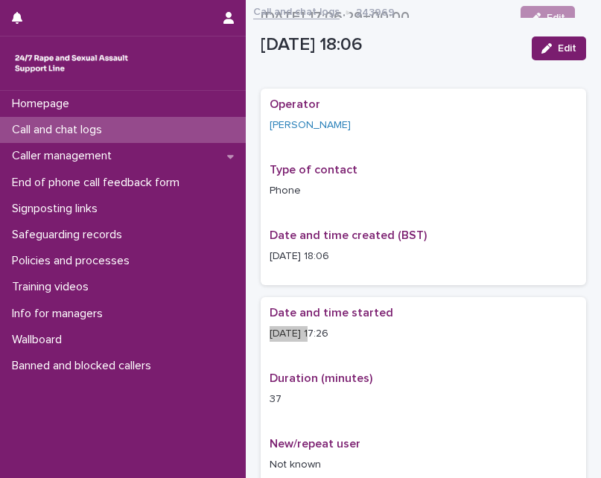
scroll to position [0, 0]
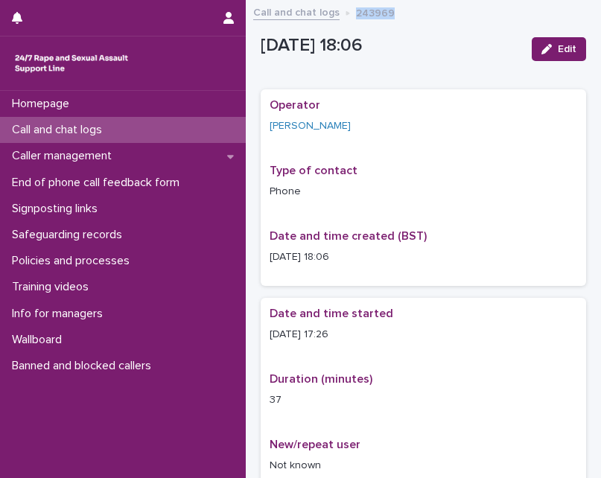
drag, startPoint x: 353, startPoint y: 14, endPoint x: 397, endPoint y: 18, distance: 44.1
click at [397, 18] on div "Call and chat logs 243969" at bounding box center [423, 13] width 355 height 21
drag, startPoint x: 263, startPoint y: 128, endPoint x: 379, endPoint y: 128, distance: 116.1
click at [379, 128] on div "Operator Gerry Jones Type of contact Phone Date and time created (BST) 6/6/2025…" at bounding box center [423, 187] width 325 height 197
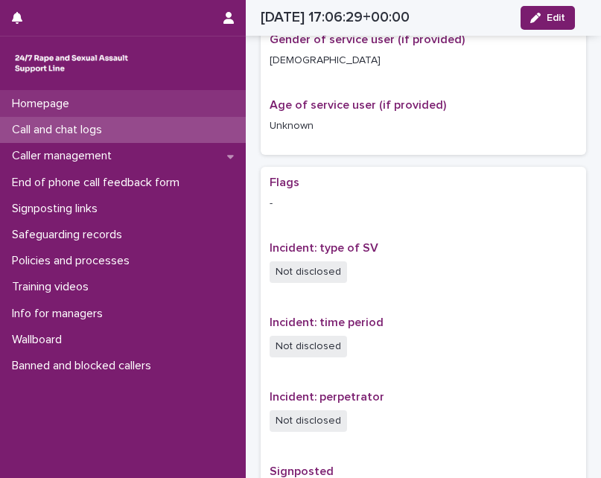
scroll to position [432, 0]
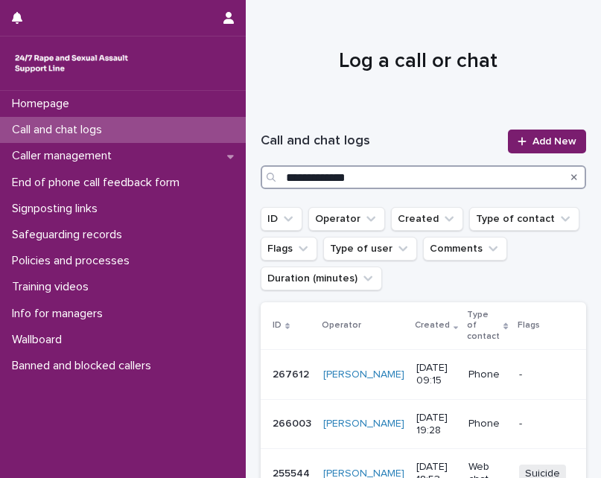
drag, startPoint x: 319, startPoint y: 178, endPoint x: 284, endPoint y: 172, distance: 34.8
click at [286, 172] on input "**********" at bounding box center [423, 177] width 325 height 24
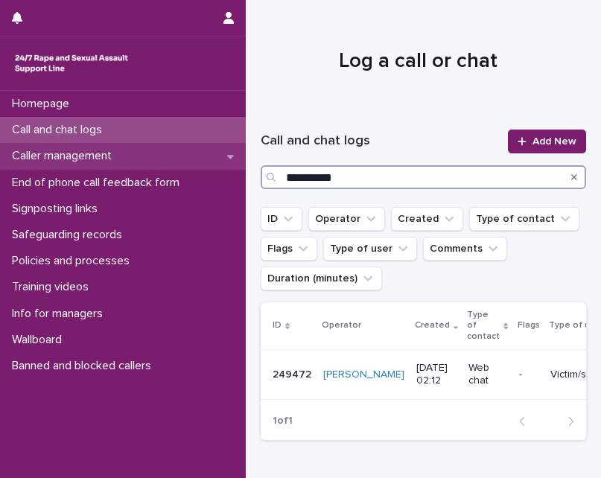
type input "**********"
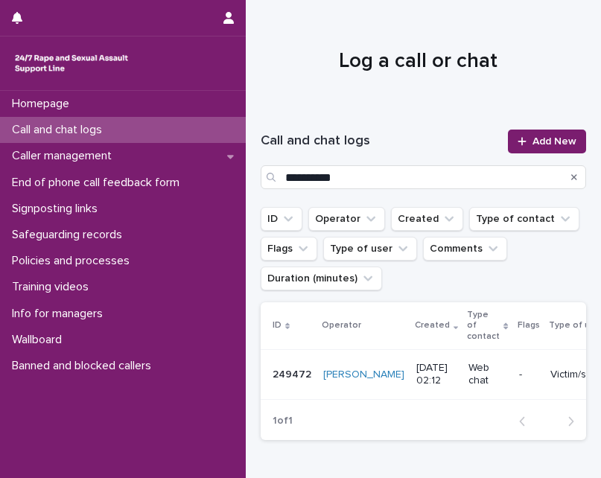
click at [294, 383] on div "249472 249472" at bounding box center [292, 375] width 39 height 25
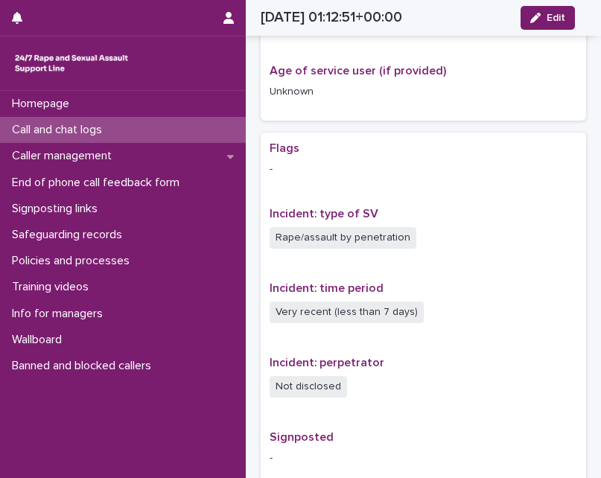
scroll to position [317, 0]
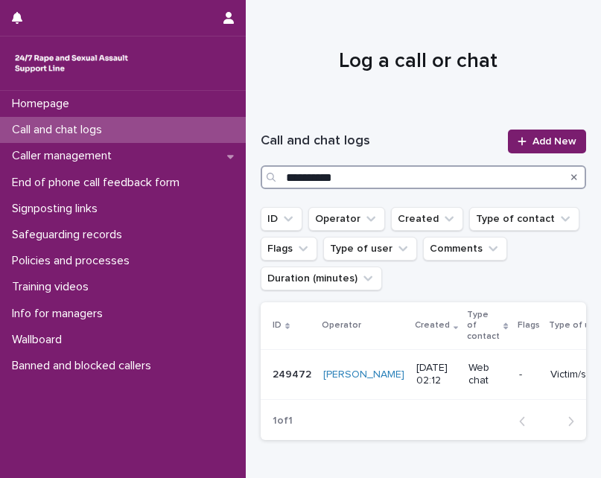
click at [307, 182] on input "**********" at bounding box center [423, 177] width 325 height 24
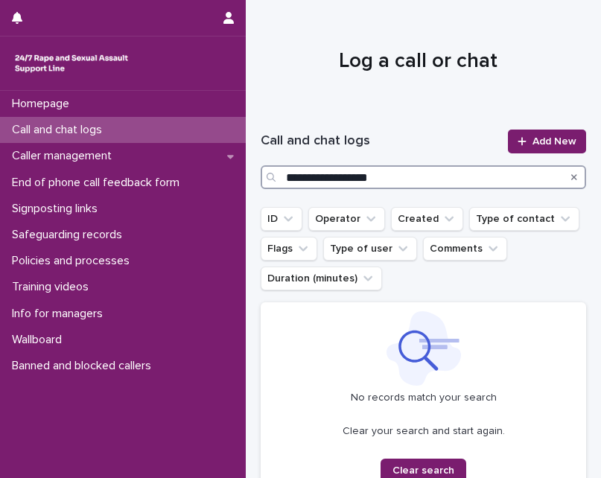
drag, startPoint x: 340, startPoint y: 175, endPoint x: 336, endPoint y: 188, distance: 14.1
click at [314, 179] on input "**********" at bounding box center [423, 177] width 325 height 24
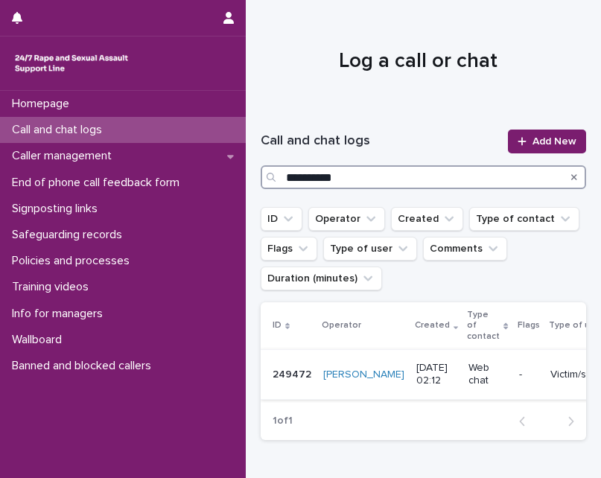
type input "**********"
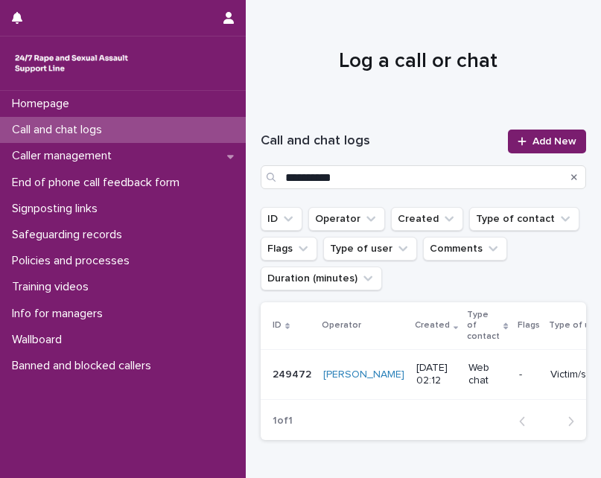
click at [301, 369] on p "249472" at bounding box center [294, 374] width 42 height 16
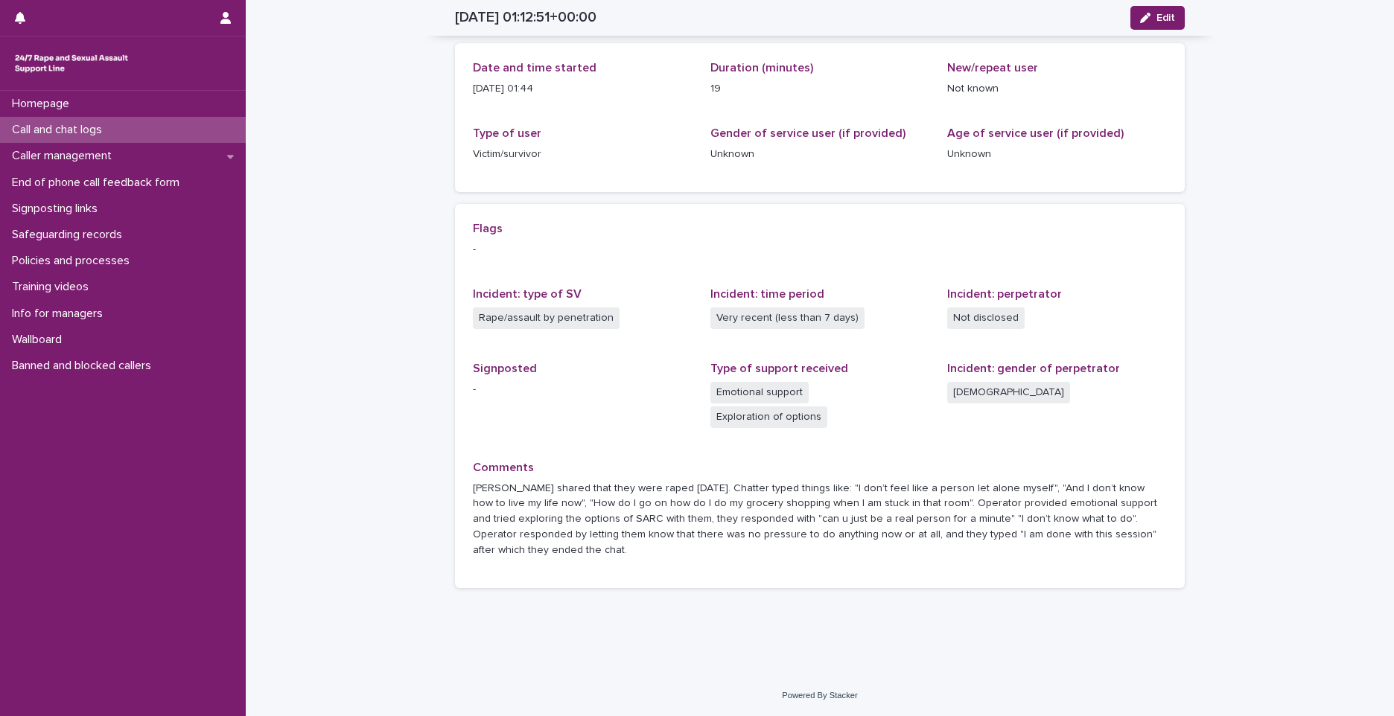
scroll to position [121, 0]
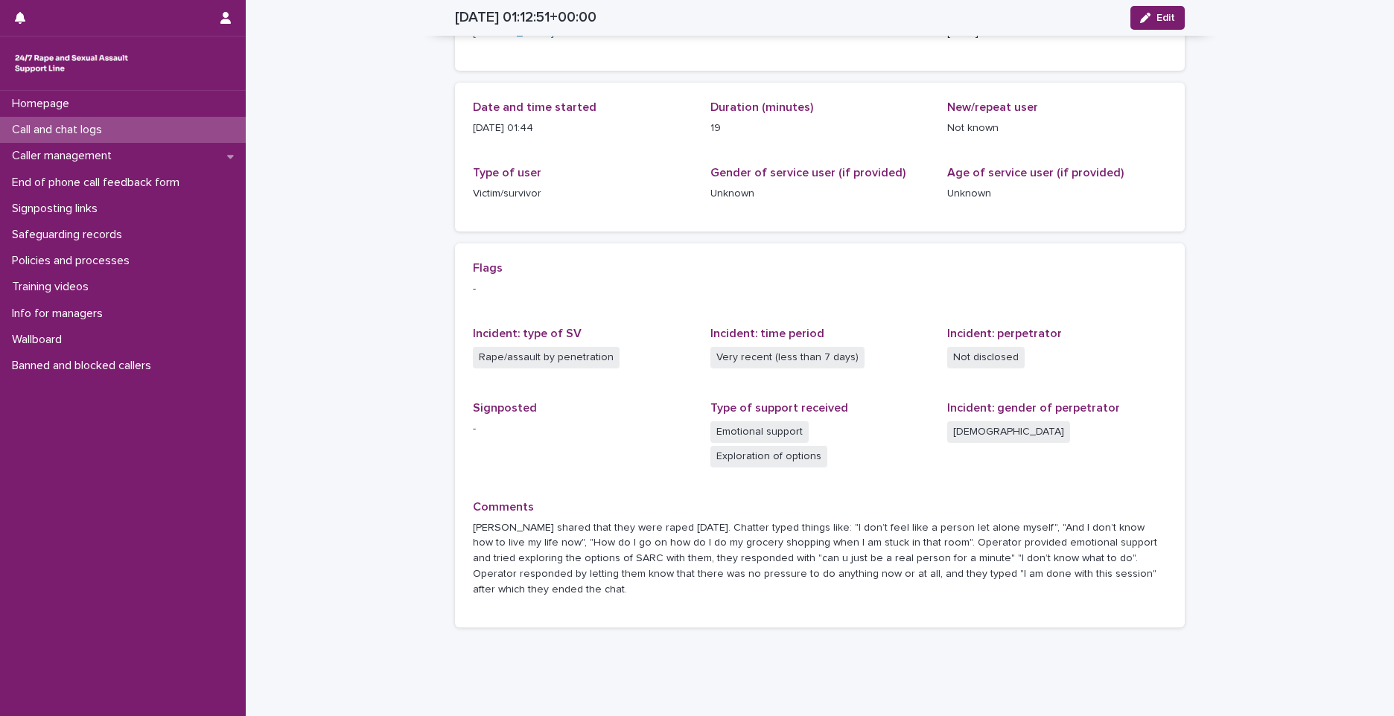
click at [141, 134] on div "Call and chat logs" at bounding box center [123, 130] width 246 height 26
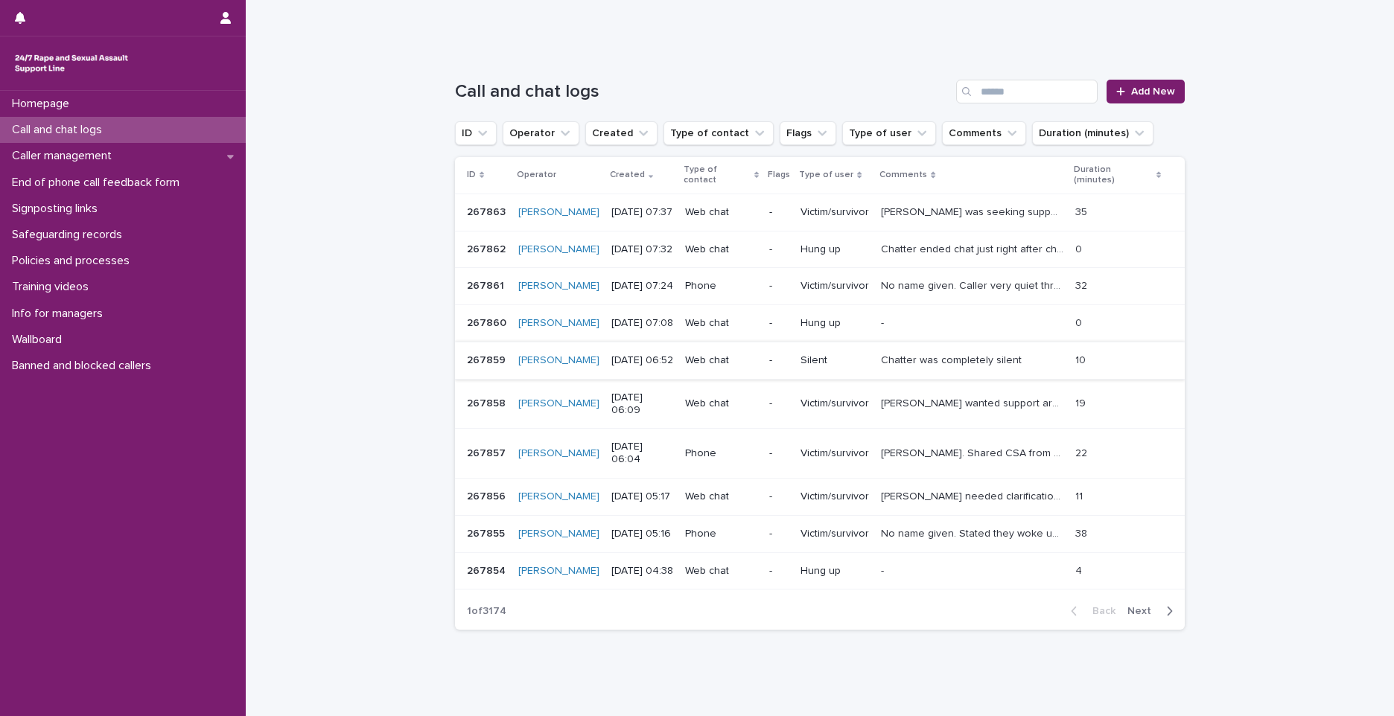
scroll to position [191, 0]
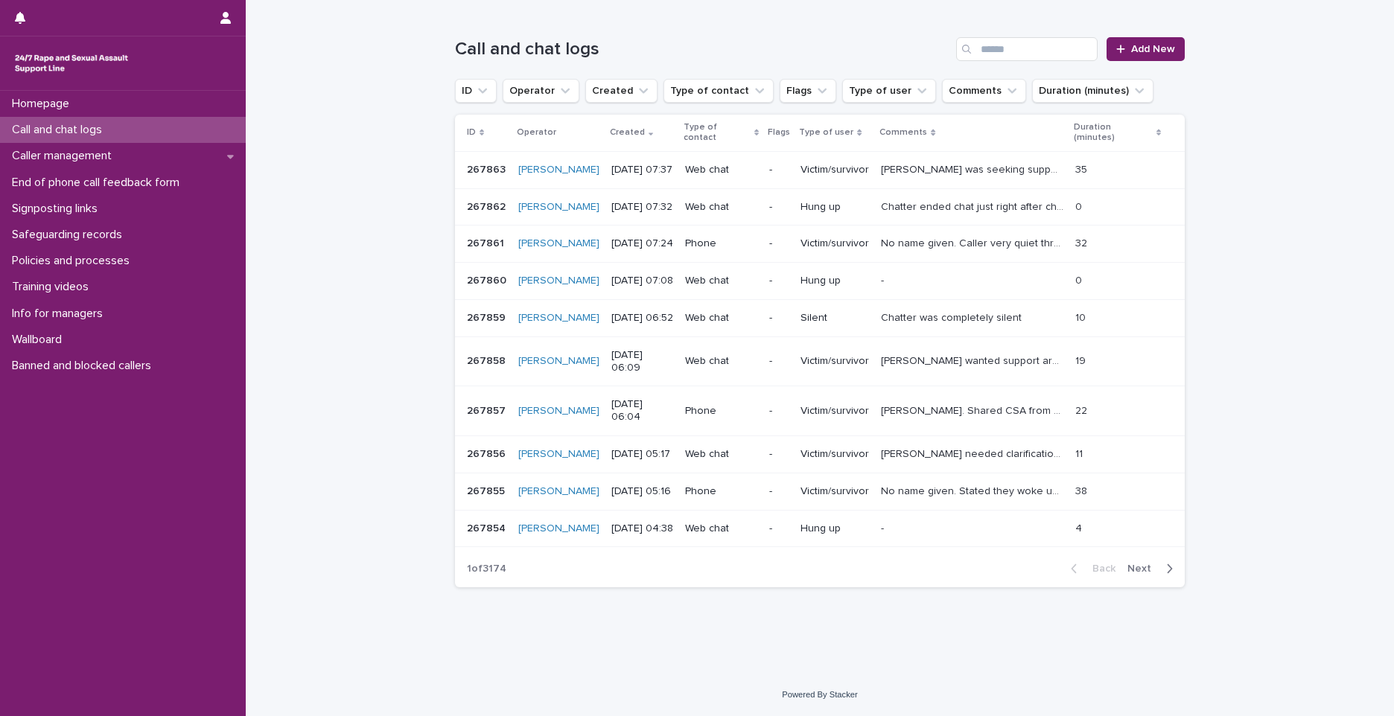
click at [600, 477] on span "Next" at bounding box center [1143, 569] width 33 height 10
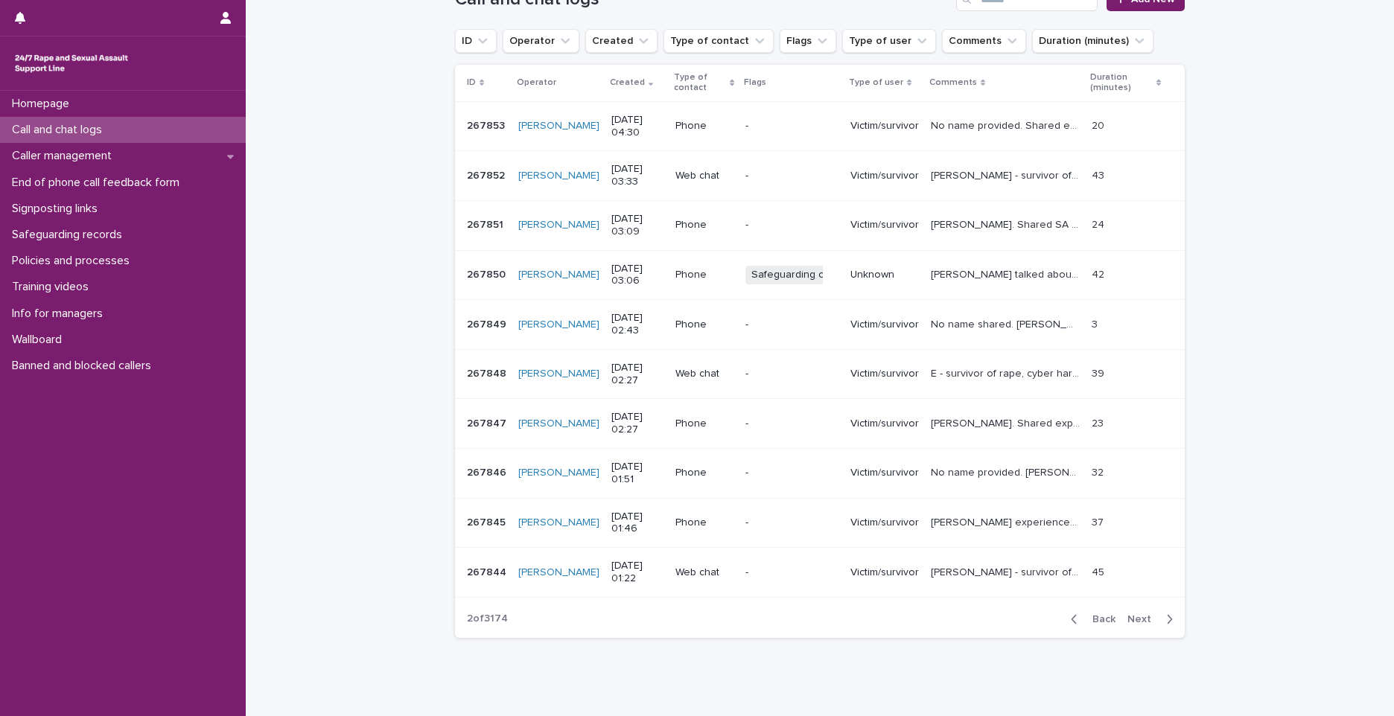
scroll to position [216, 0]
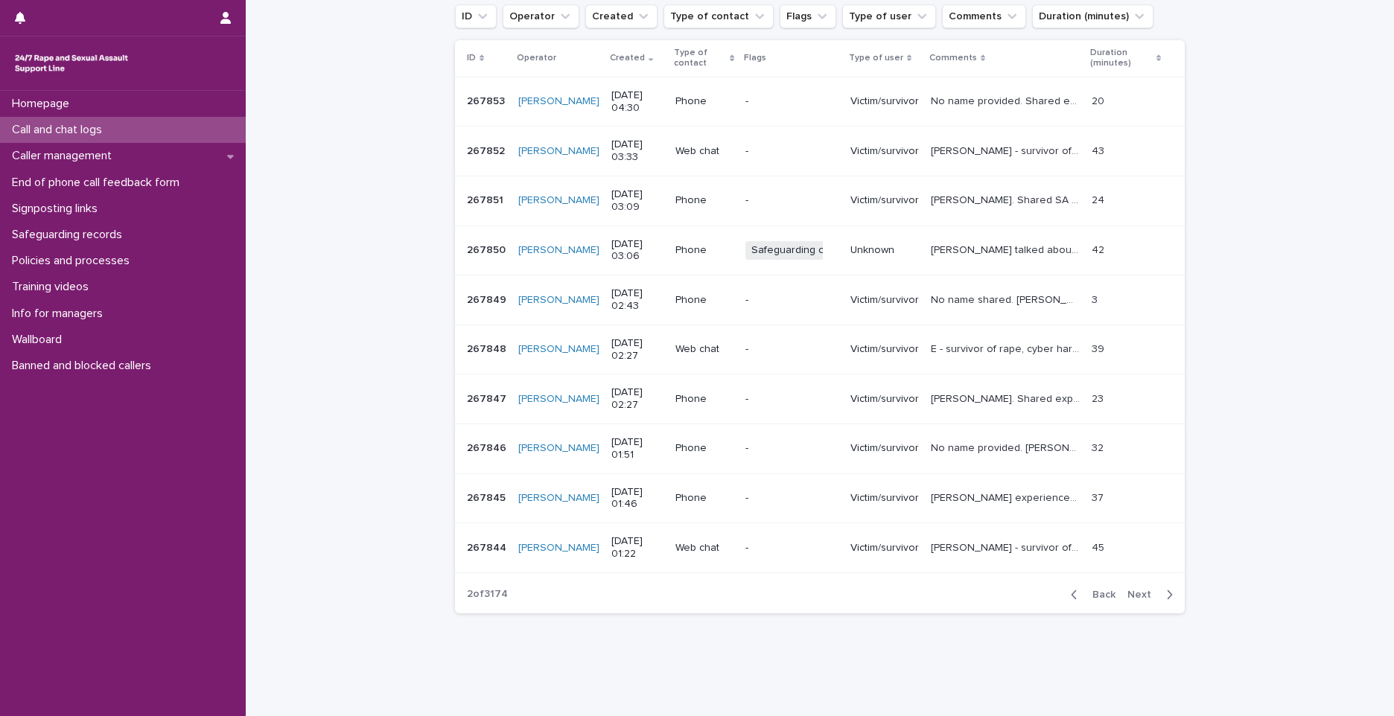
click at [600, 477] on span "Next" at bounding box center [1143, 595] width 33 height 10
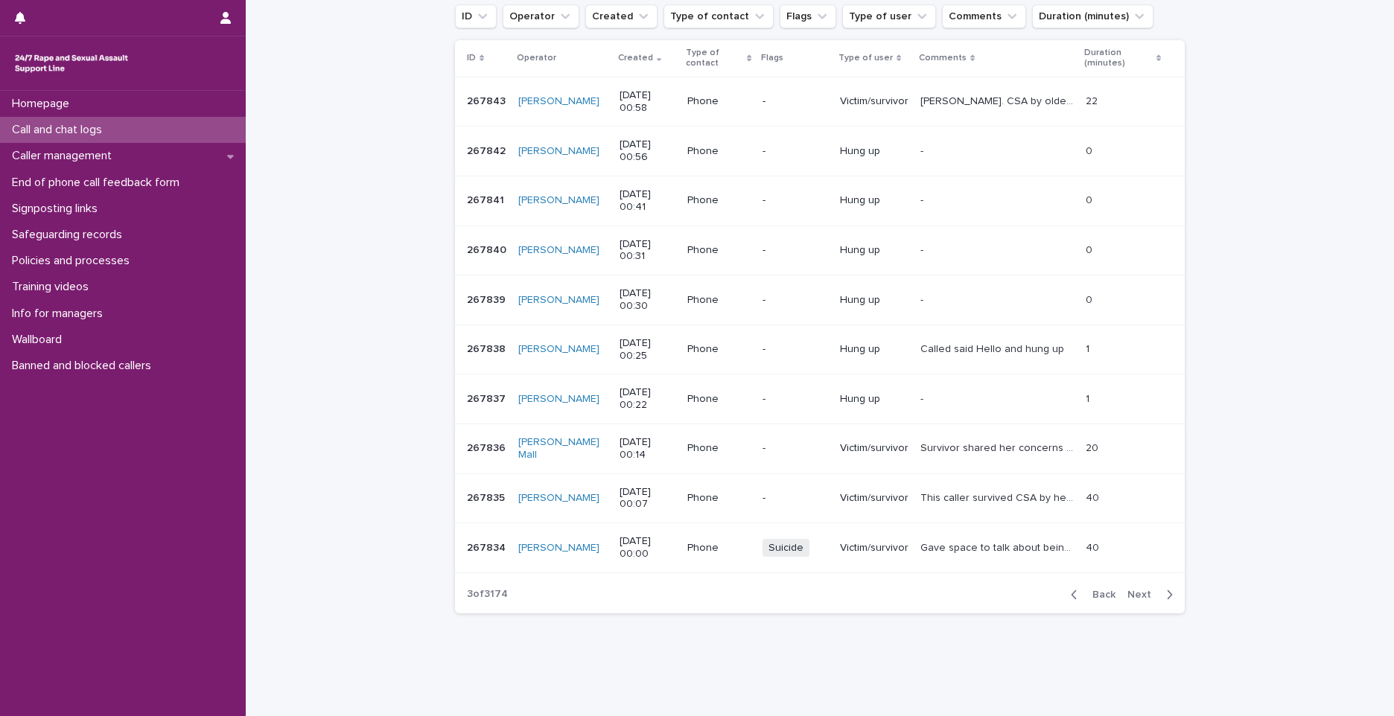
click at [600, 477] on span "Next" at bounding box center [1143, 595] width 33 height 10
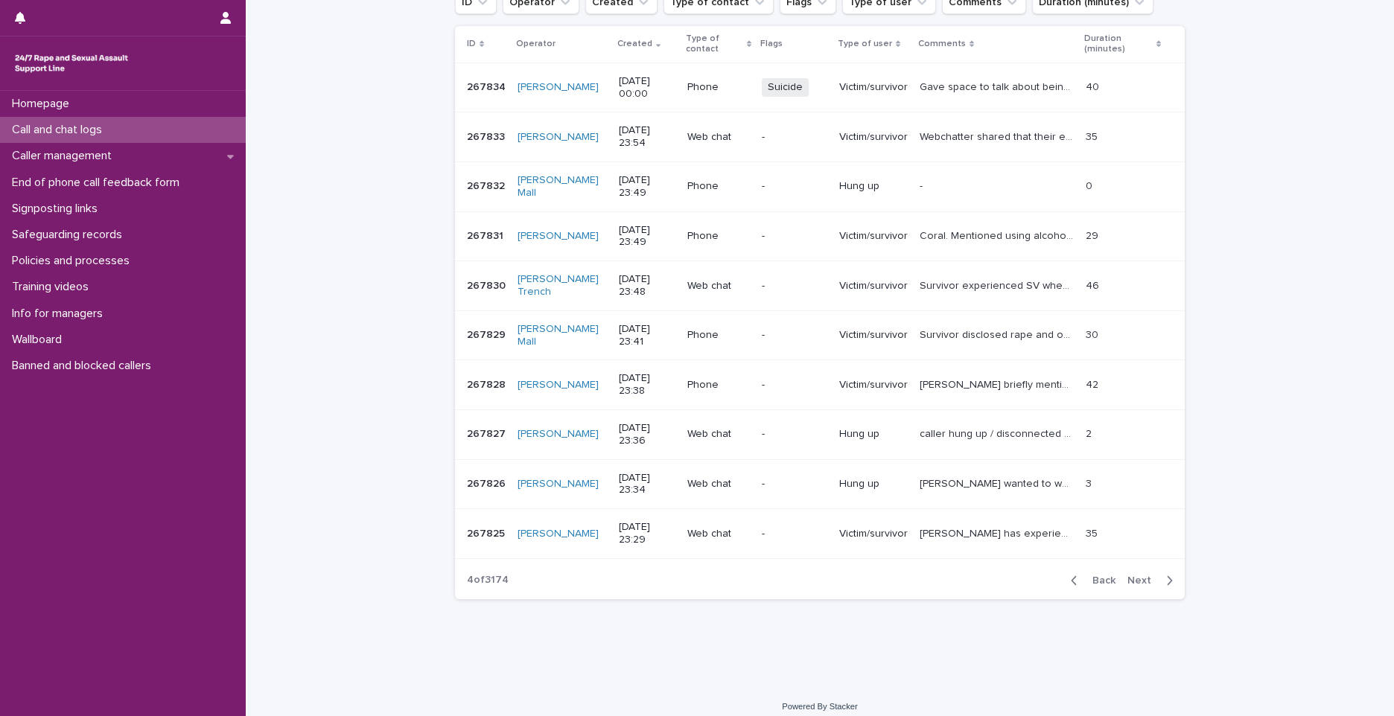
scroll to position [242, 0]
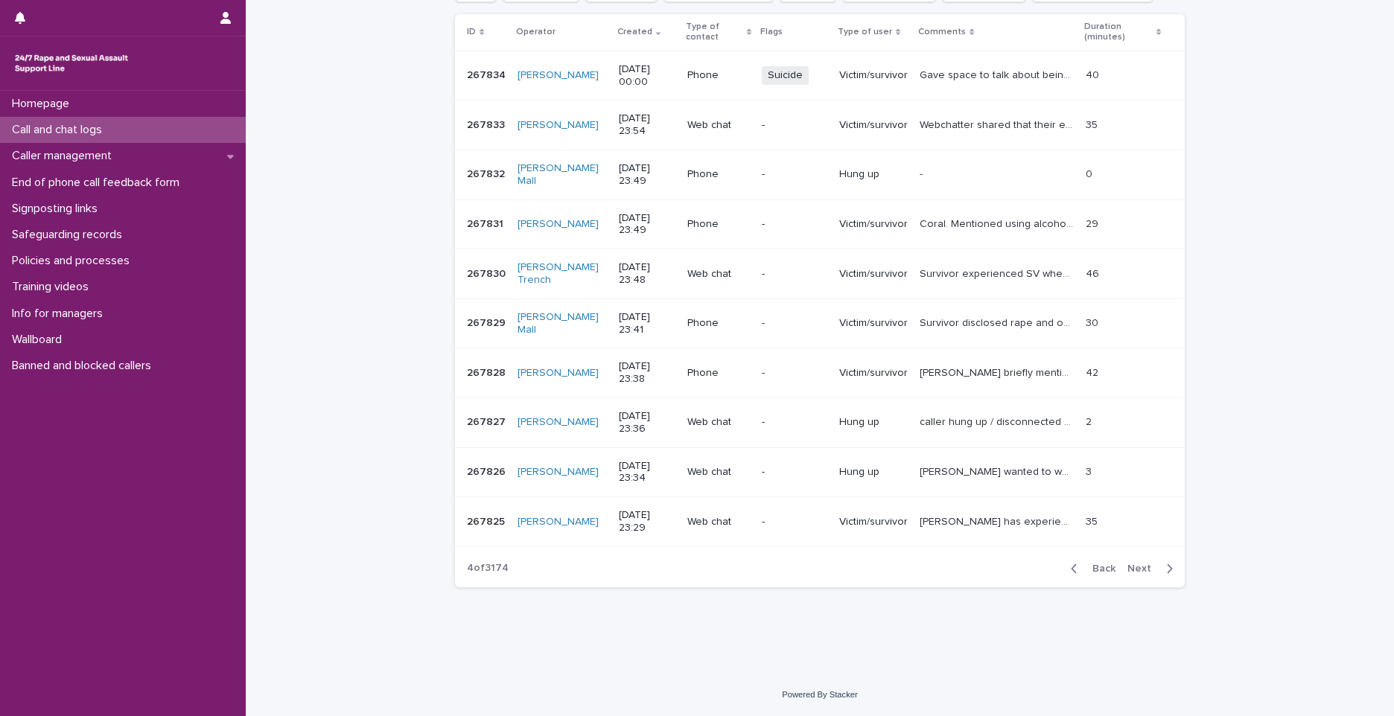
click at [600, 477] on span "Back" at bounding box center [1099, 569] width 32 height 10
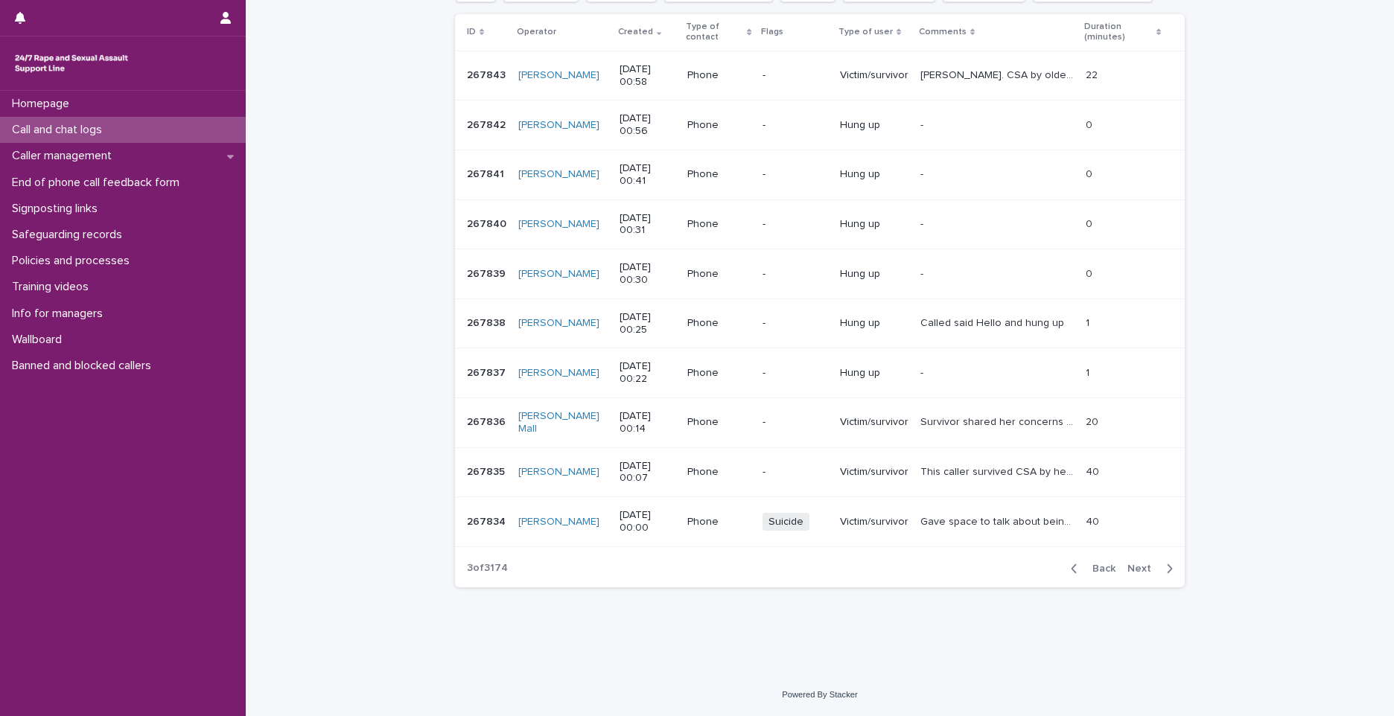
click at [600, 477] on span "Back" at bounding box center [1099, 569] width 32 height 10
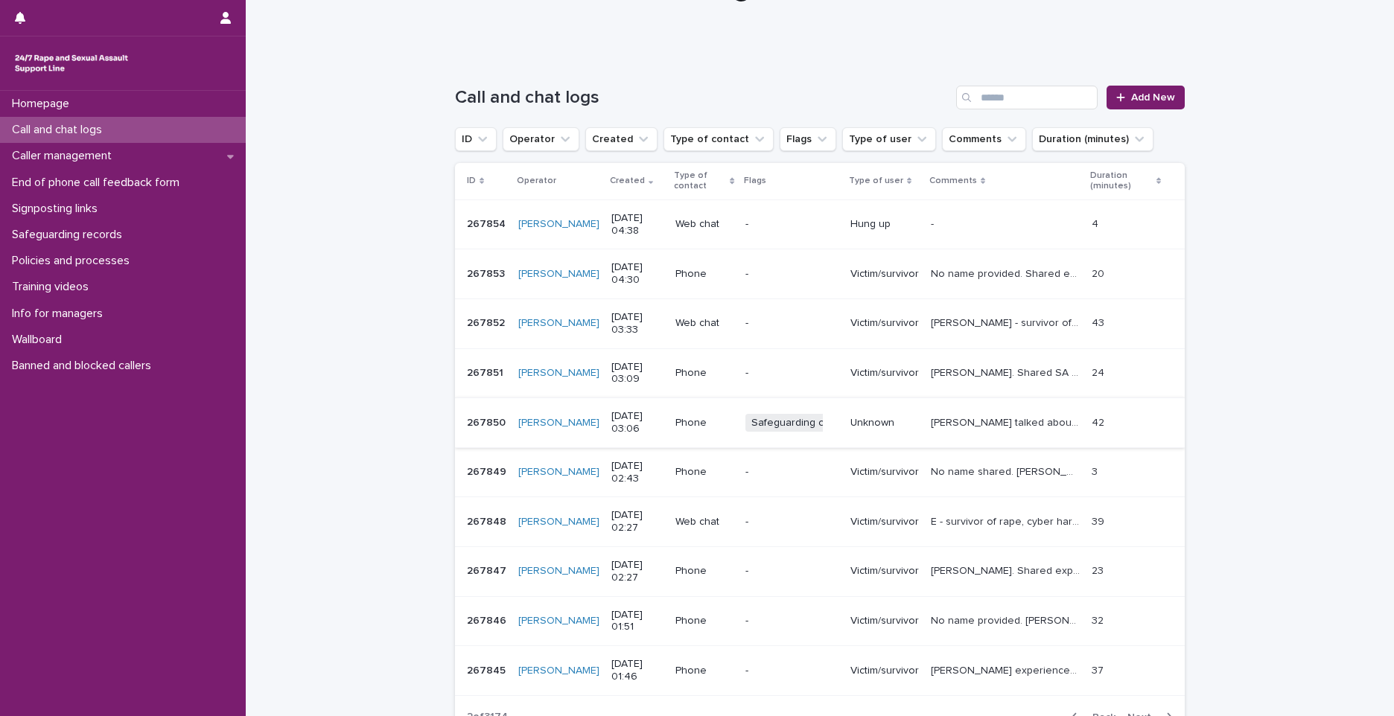
scroll to position [242, 0]
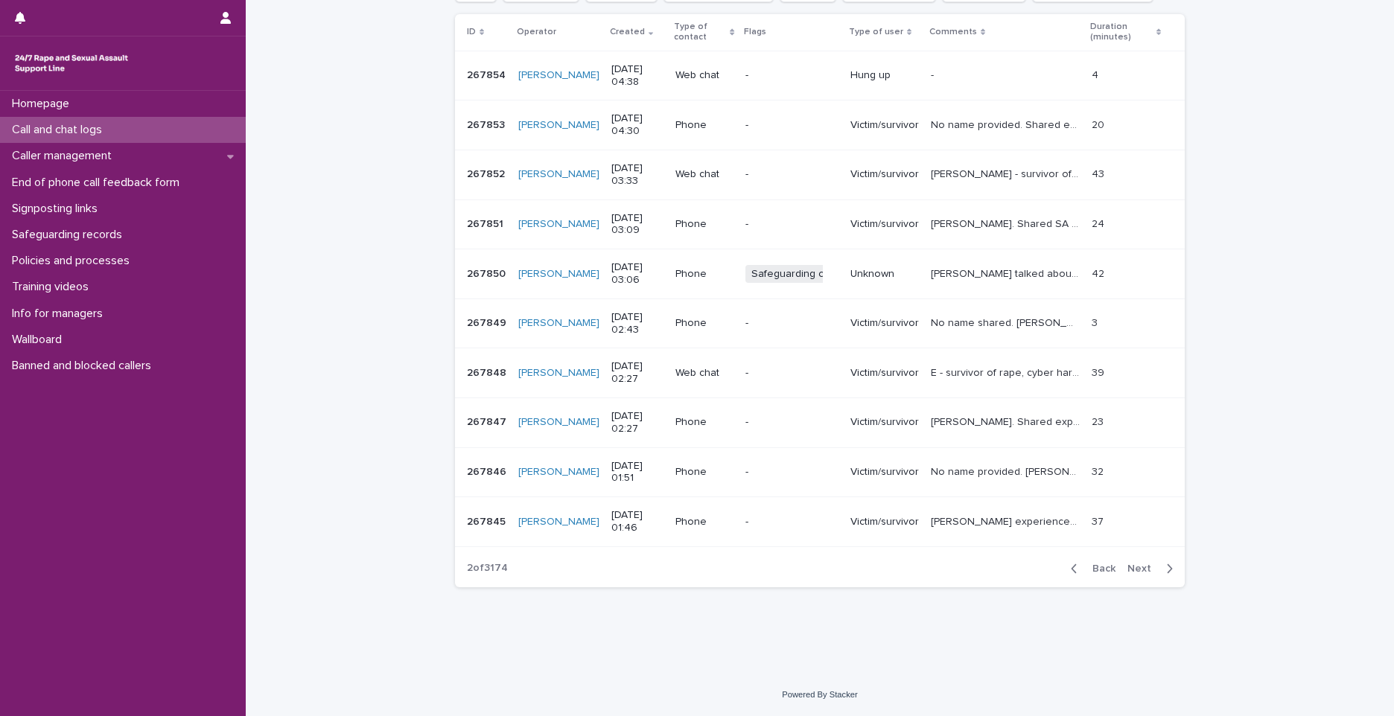
click at [600, 477] on span "Next" at bounding box center [1143, 569] width 33 height 10
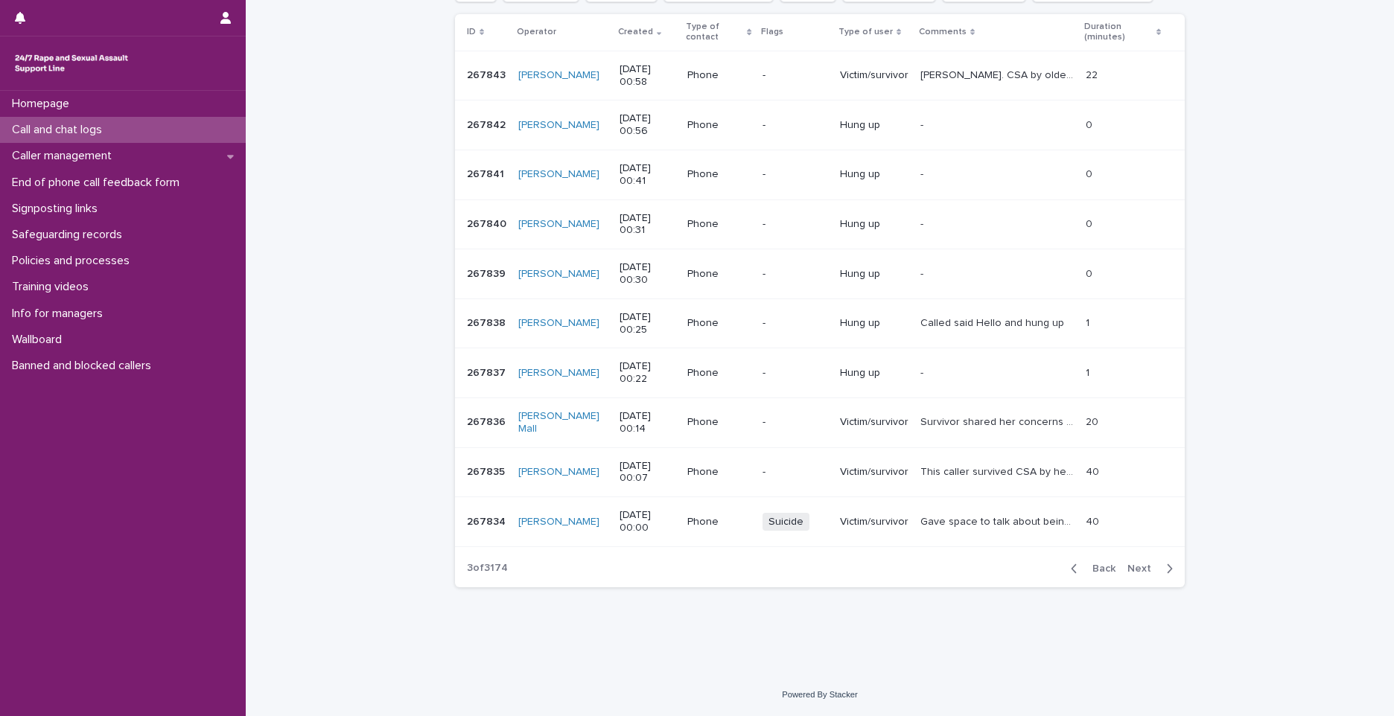
click at [600, 477] on span "Next" at bounding box center [1143, 569] width 33 height 10
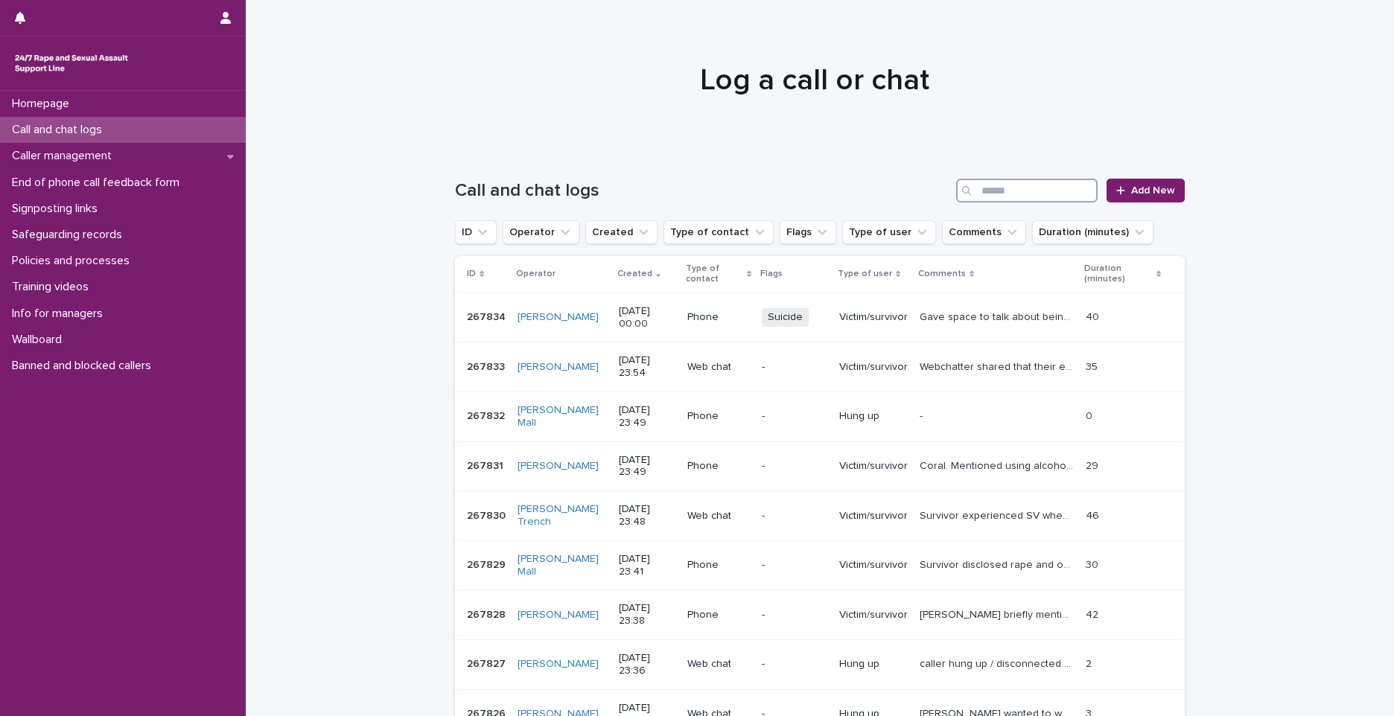
click at [600, 192] on input "Search" at bounding box center [1026, 191] width 141 height 24
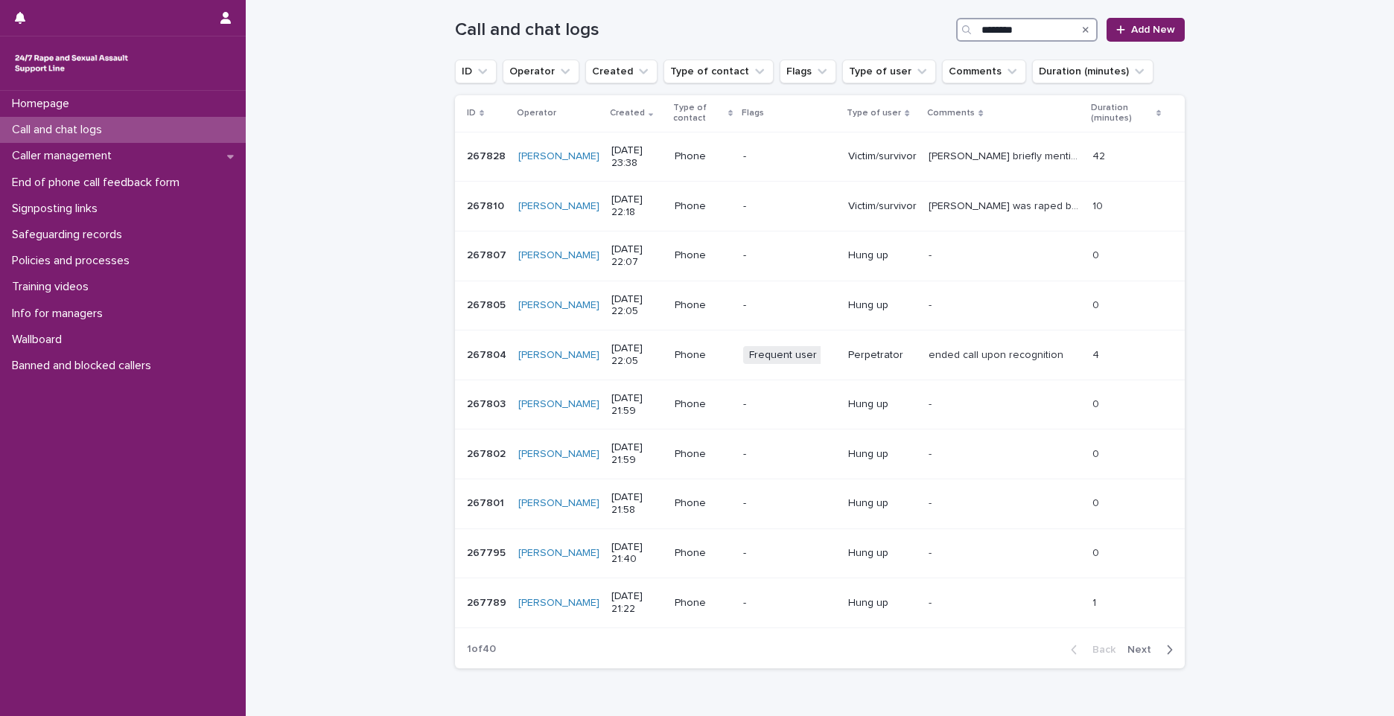
scroll to position [242, 0]
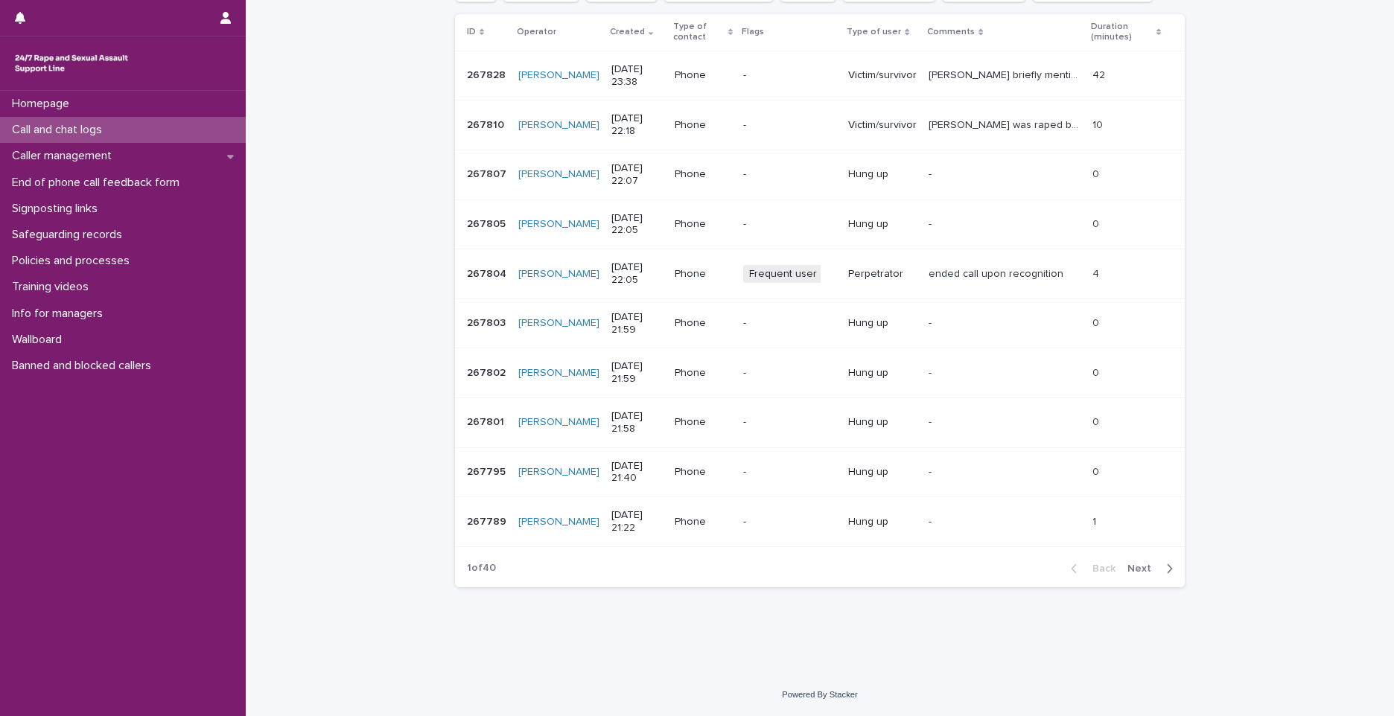
type input "********"
click at [600, 477] on span "Next" at bounding box center [1143, 569] width 33 height 10
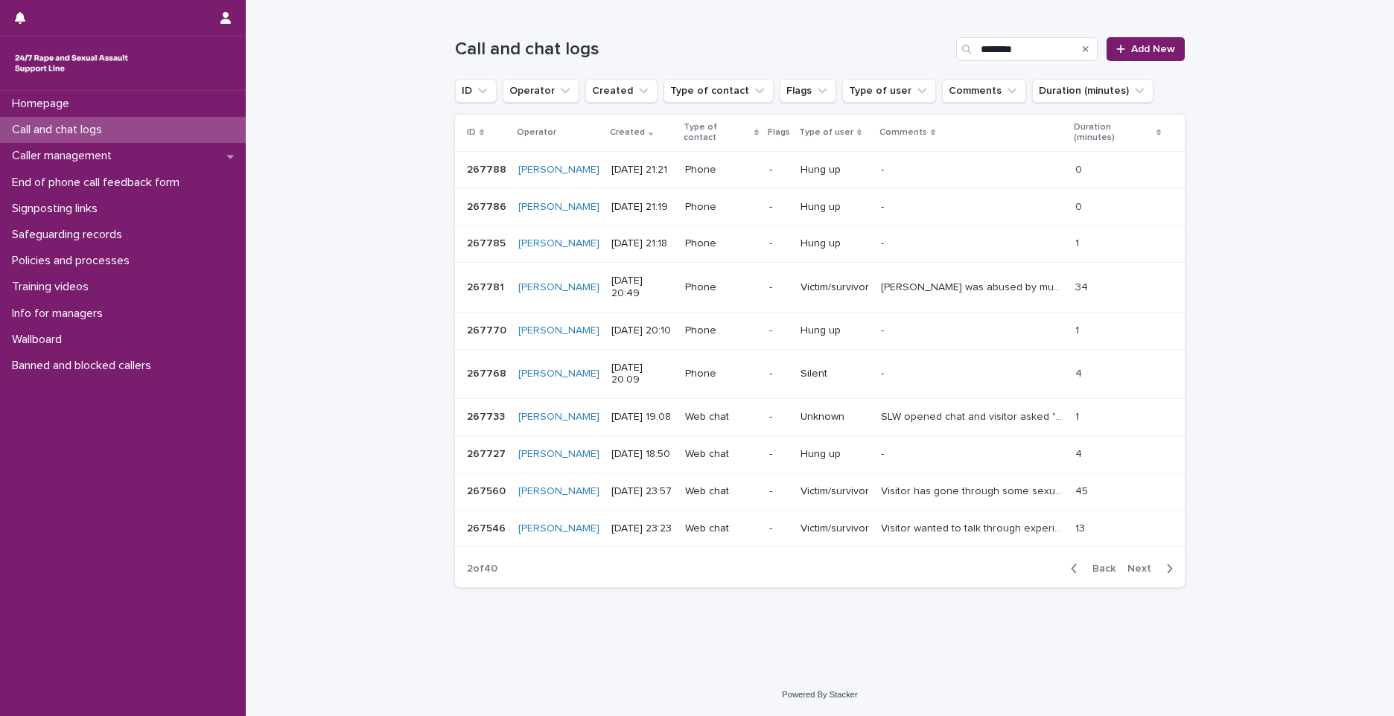
click at [600, 477] on span "Next" at bounding box center [1143, 569] width 33 height 10
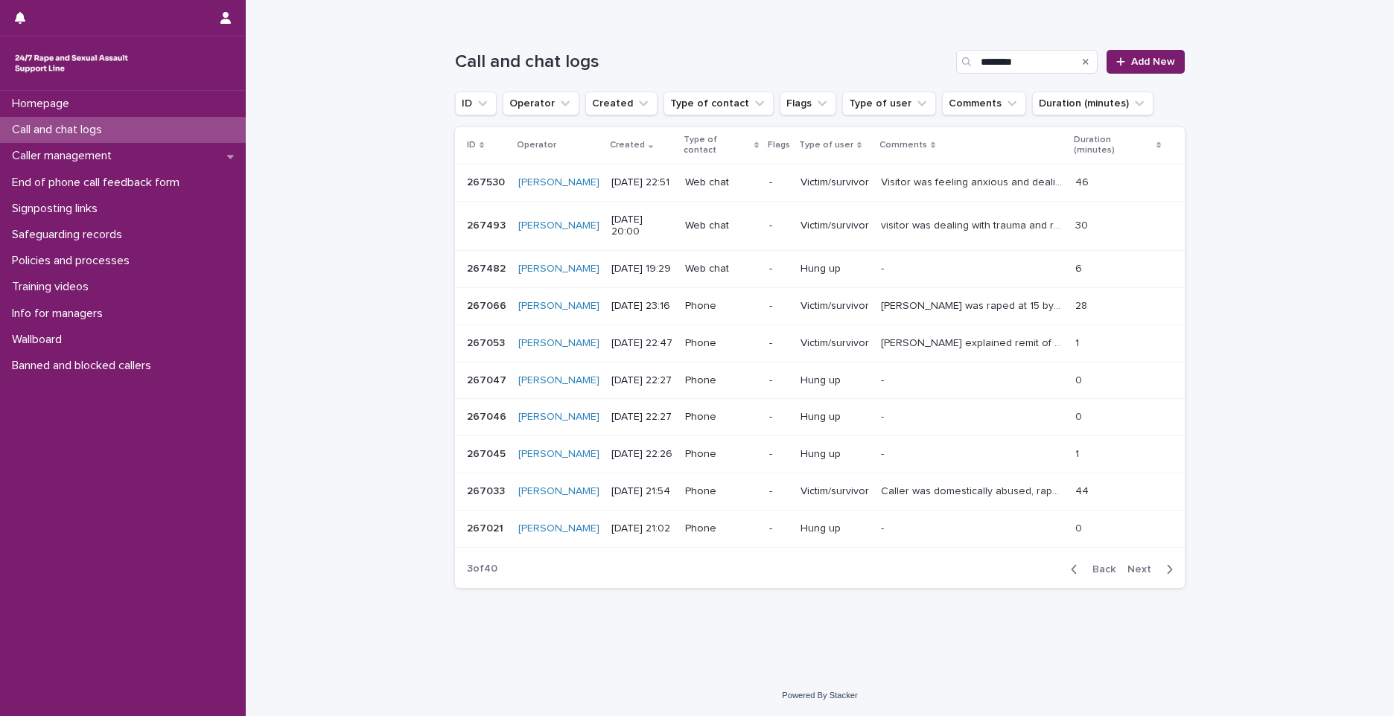
click at [600, 477] on span "Back" at bounding box center [1099, 569] width 32 height 10
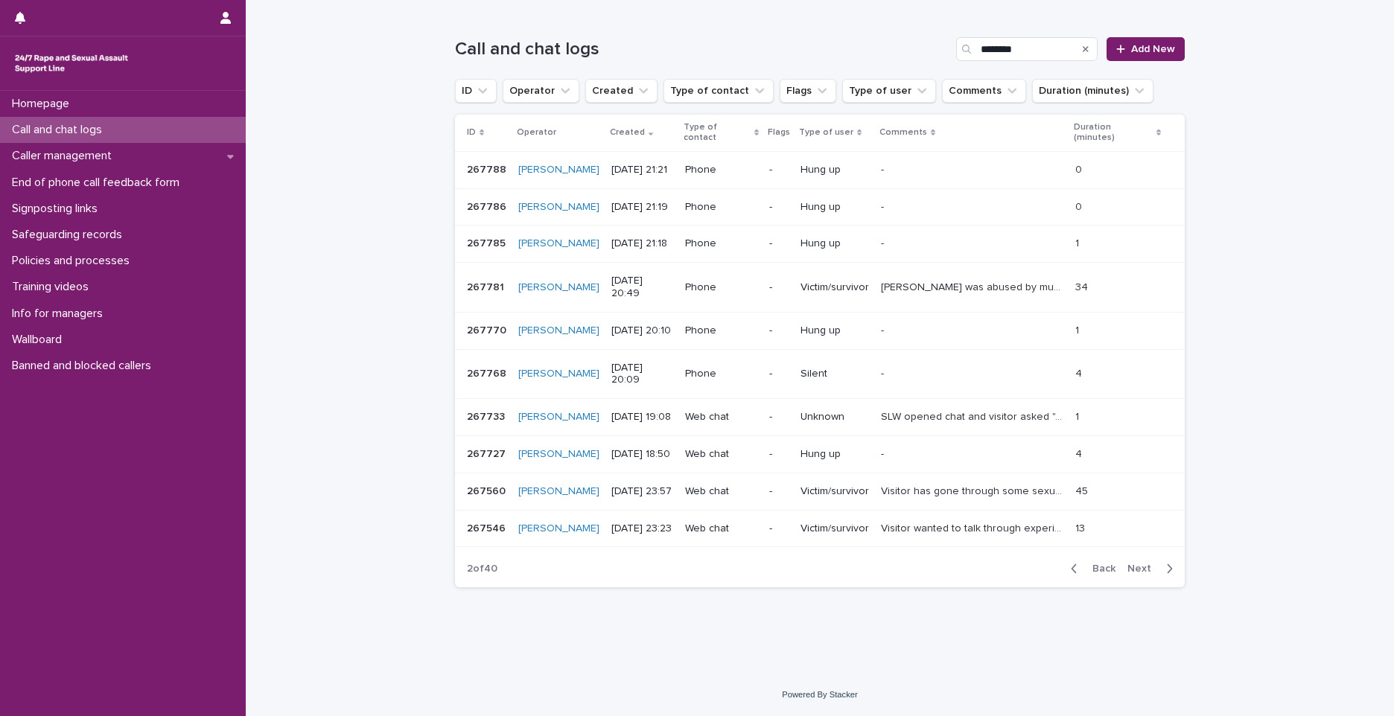
click at [600, 408] on p "SLW opened chat and visitor asked "Are you someone associated with cricket?" SL…" at bounding box center [973, 416] width 185 height 16
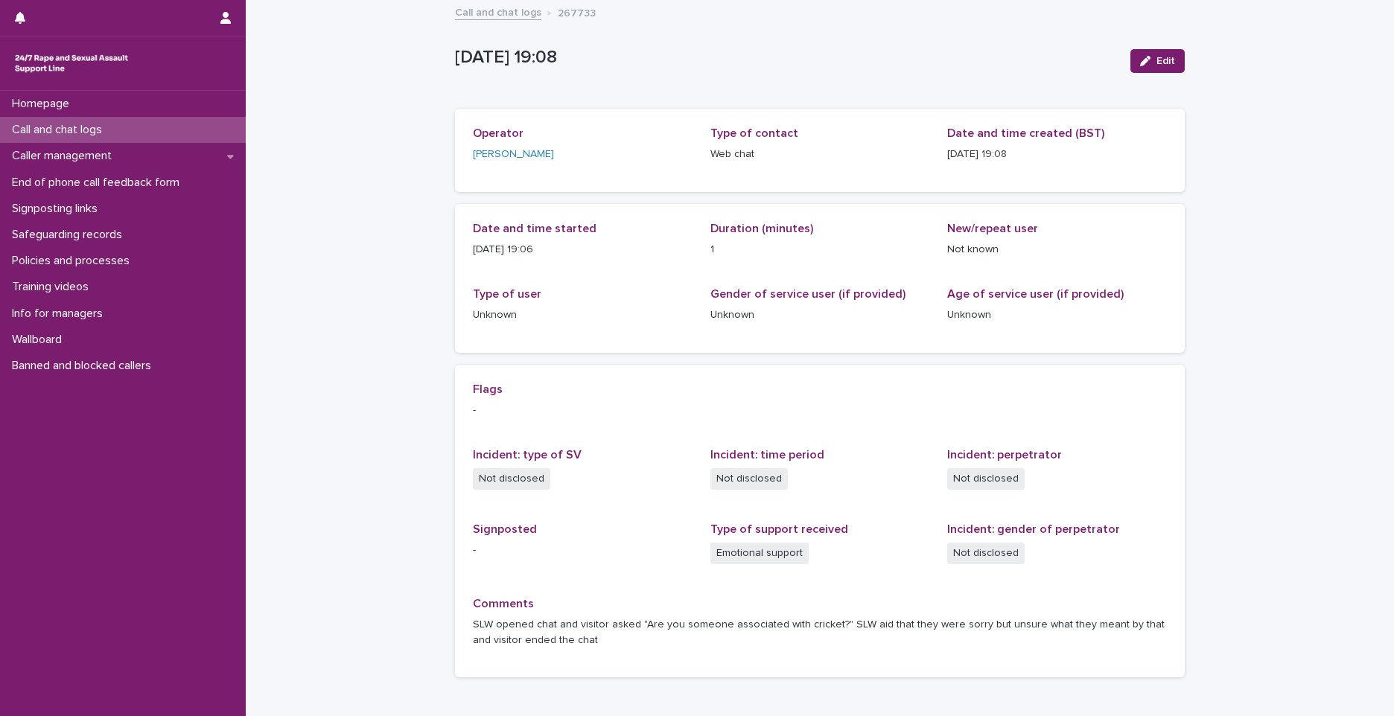
scroll to position [74, 0]
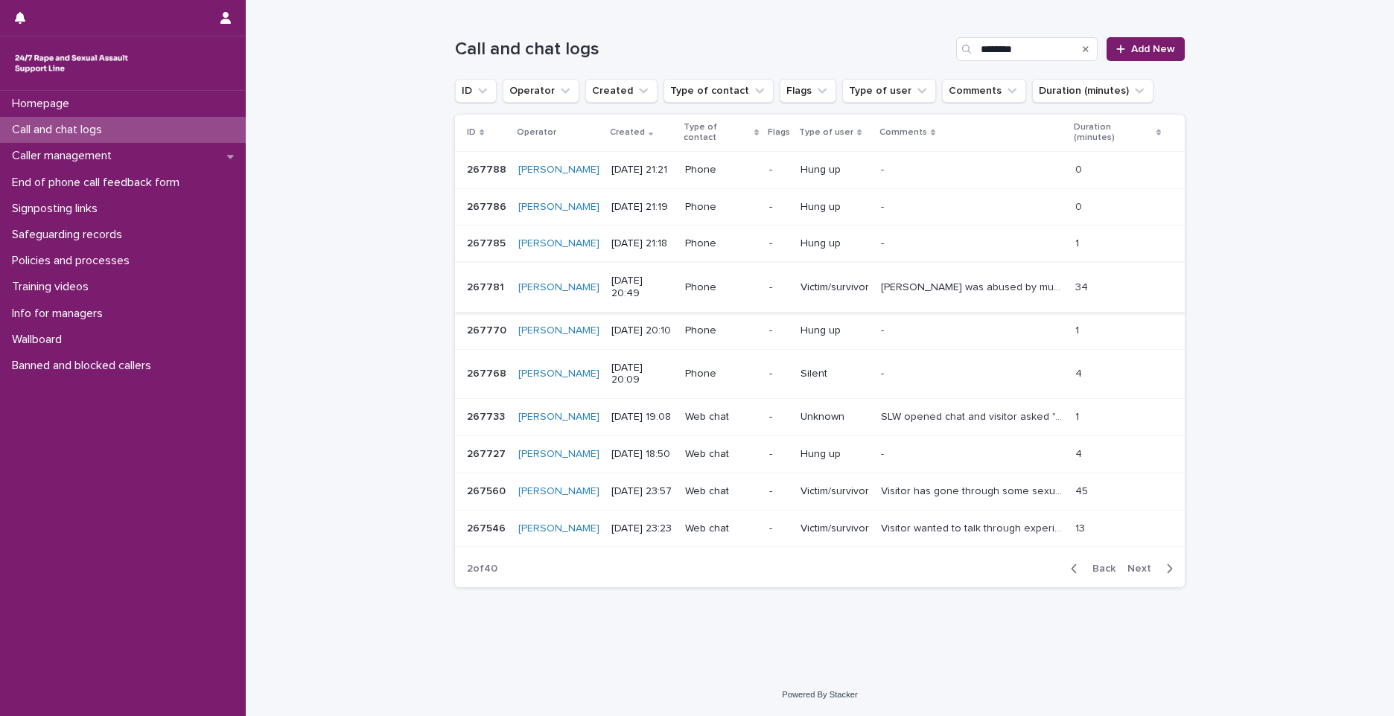
scroll to position [149, 0]
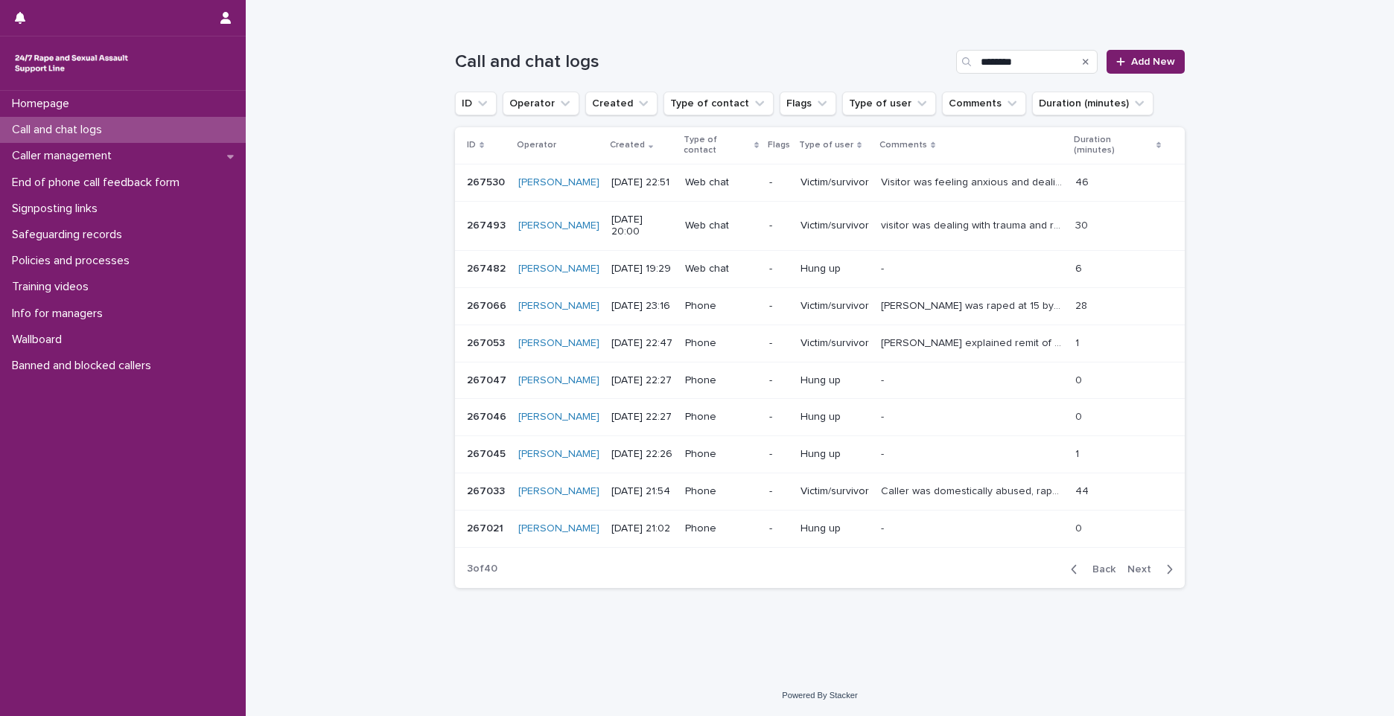
click at [600, 350] on p "Victim/survivor" at bounding box center [834, 343] width 68 height 13
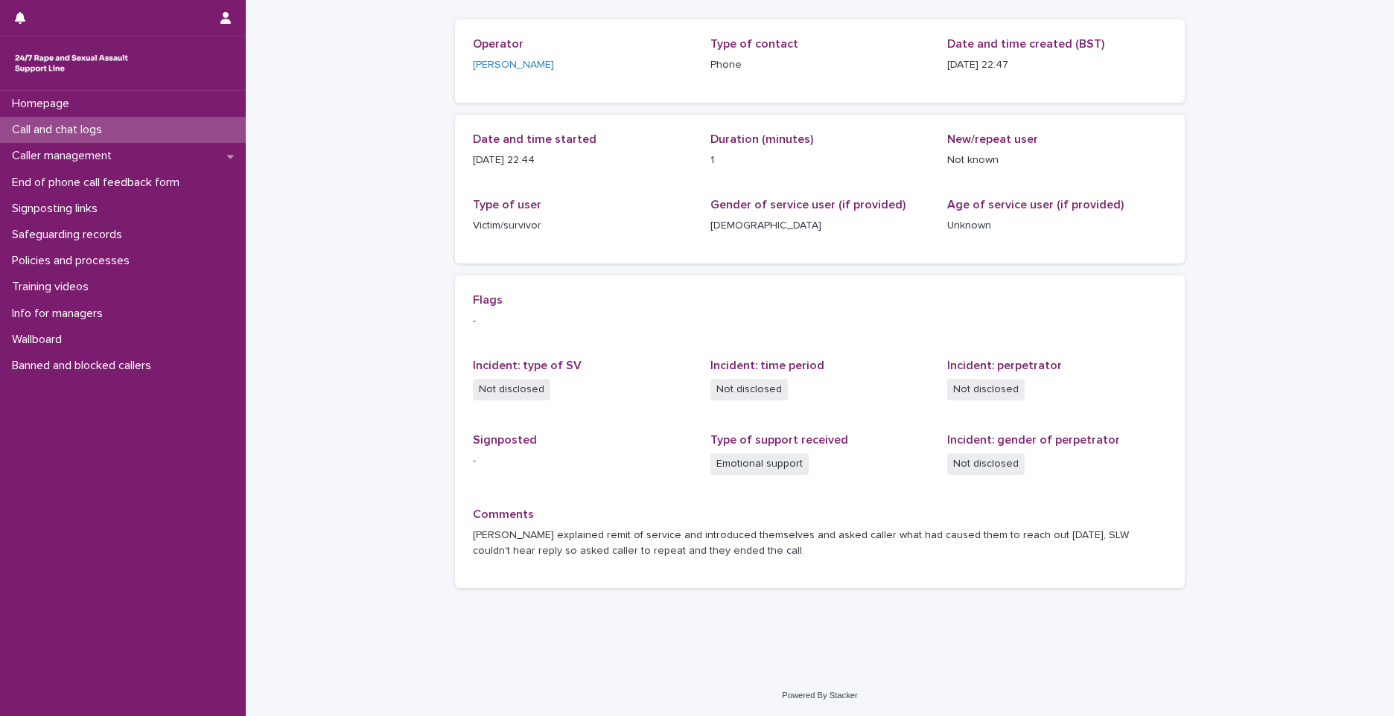
scroll to position [90, 0]
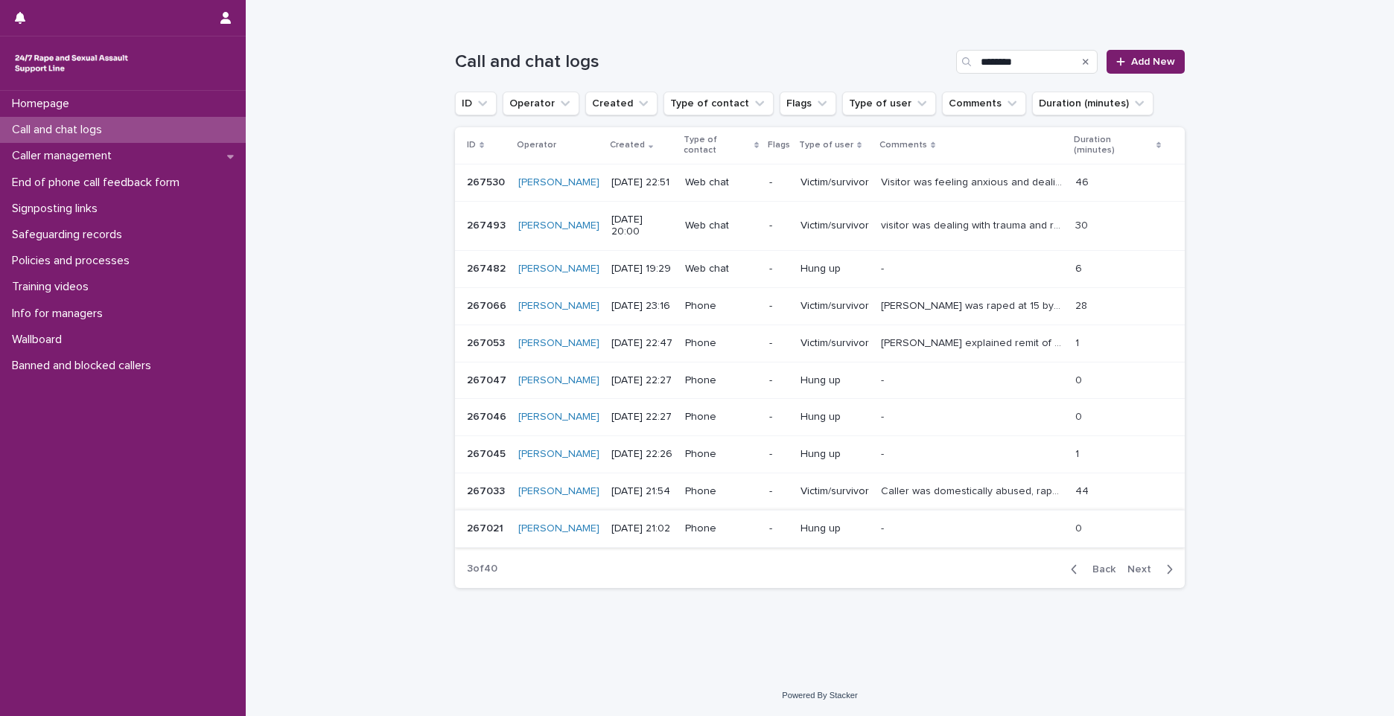
scroll to position [223, 0]
click at [600, 477] on icon "button" at bounding box center [1073, 568] width 5 height 9
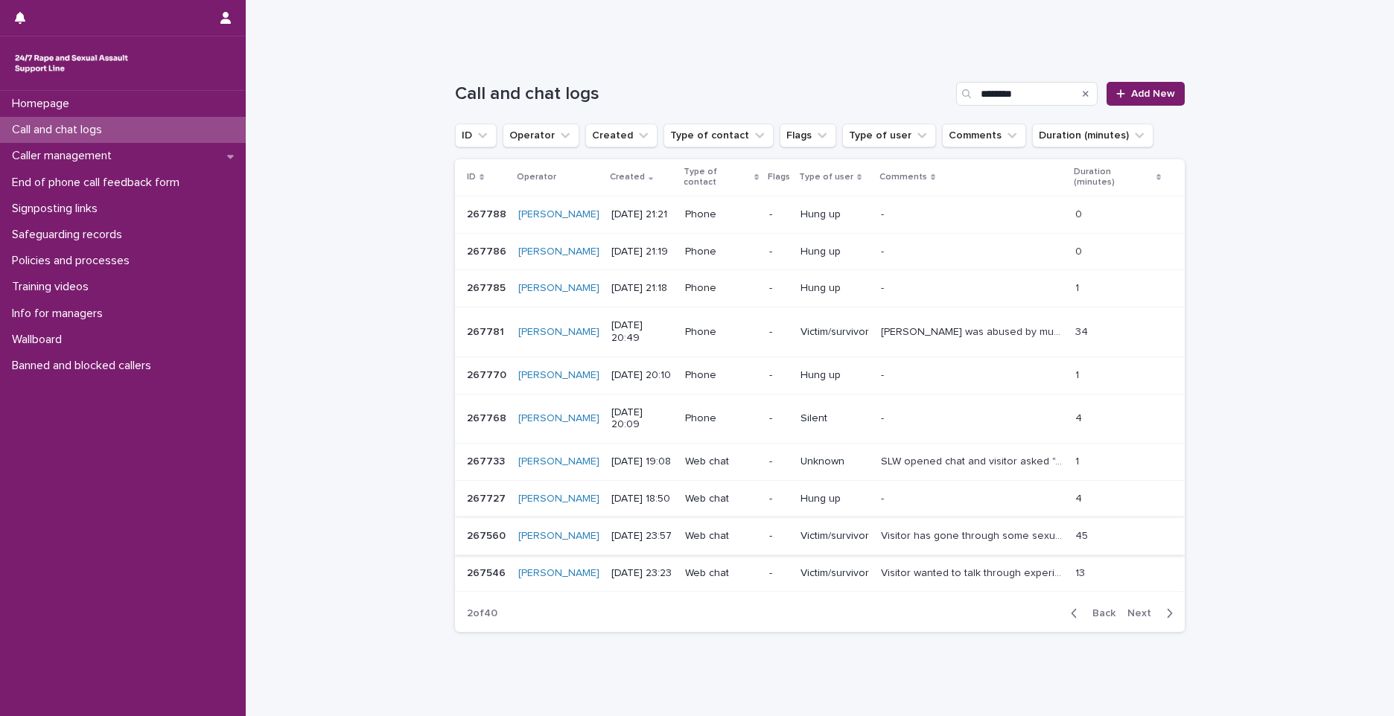
scroll to position [242, 0]
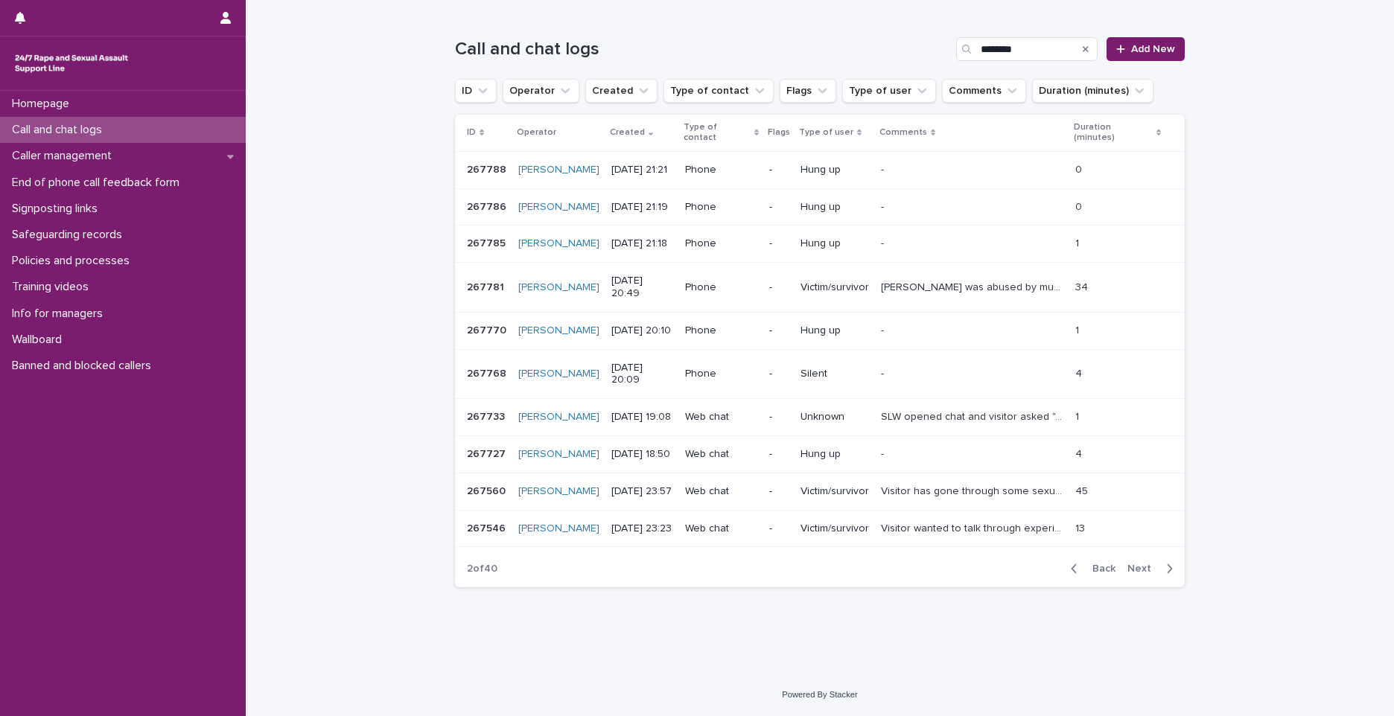
click at [600, 477] on span "Back" at bounding box center [1099, 569] width 32 height 10
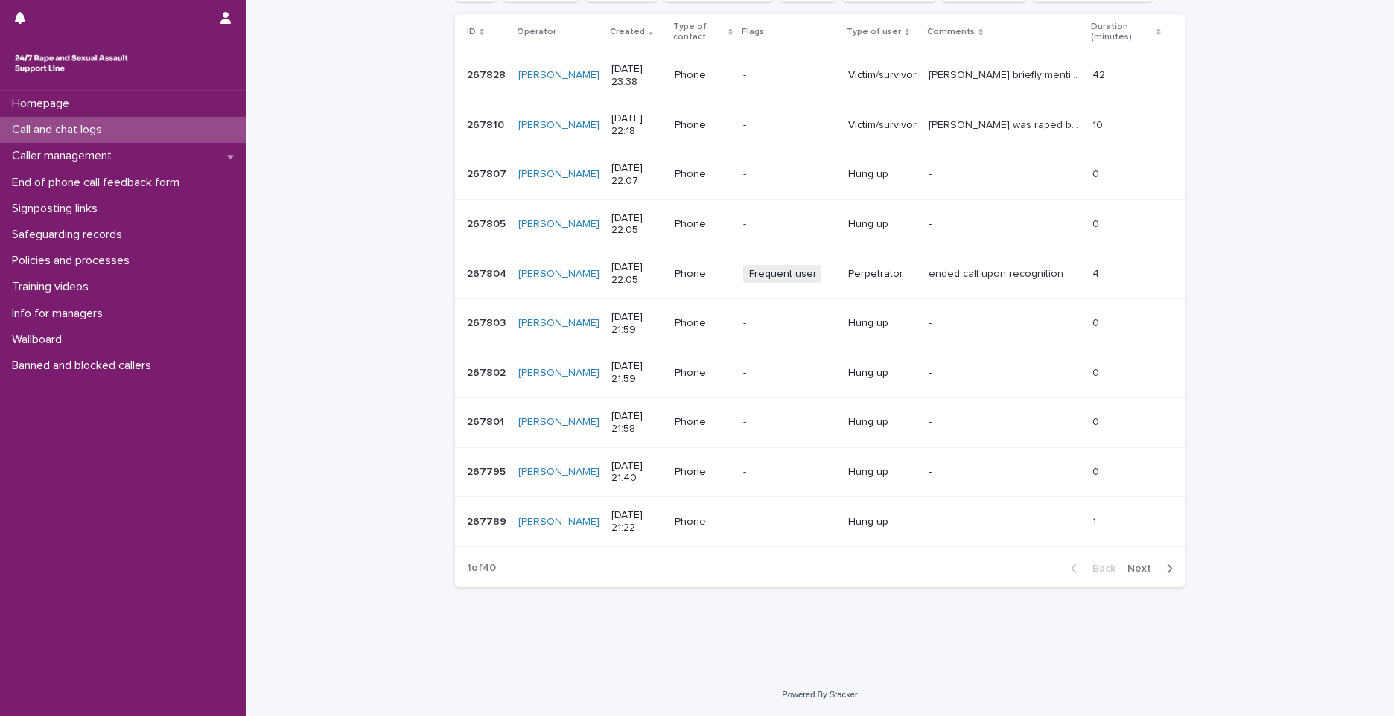
click at [474, 278] on p "267804" at bounding box center [488, 273] width 42 height 16
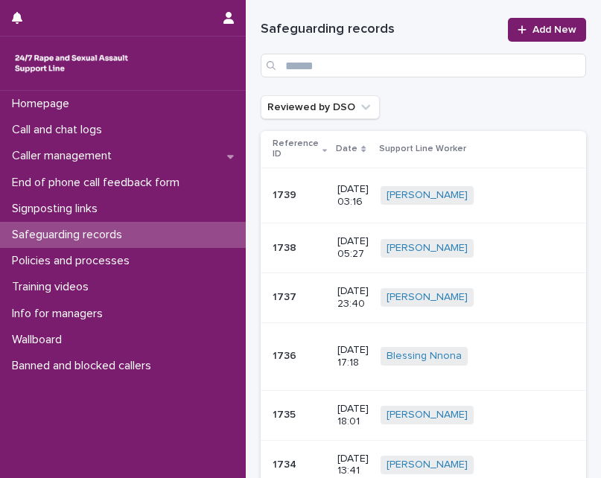
click at [288, 197] on p "1739" at bounding box center [286, 194] width 27 height 16
